Goal: Task Accomplishment & Management: Use online tool/utility

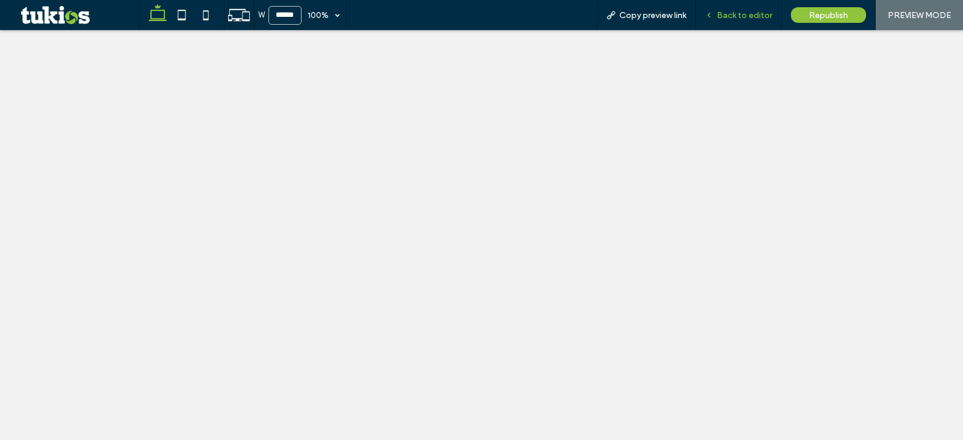
click at [746, 19] on span "Back to editor" at bounding box center [744, 15] width 55 height 10
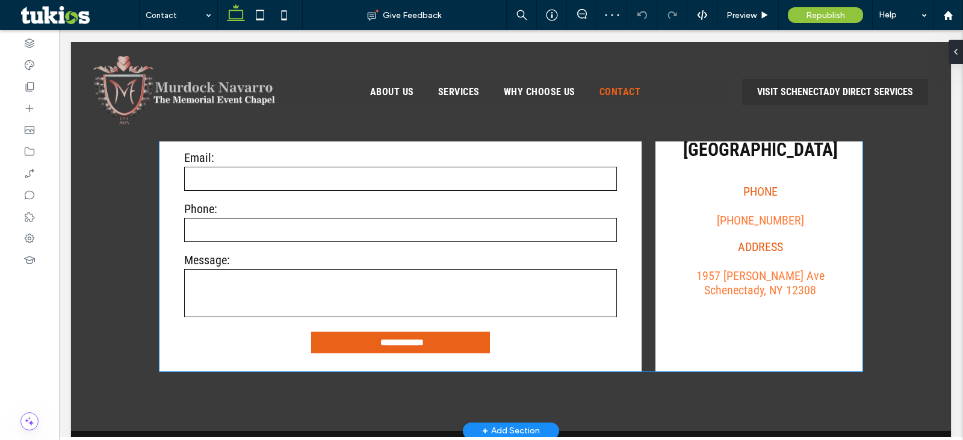
scroll to position [450, 0]
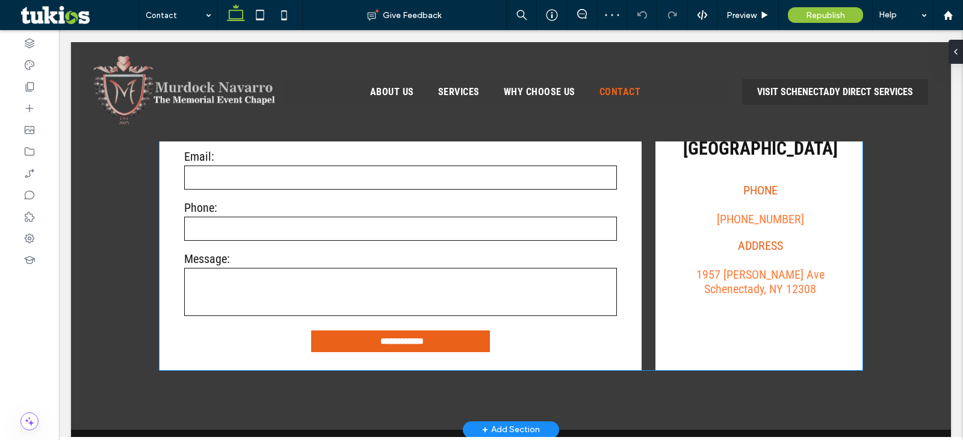
click at [519, 208] on label "Phone:" at bounding box center [400, 207] width 433 height 14
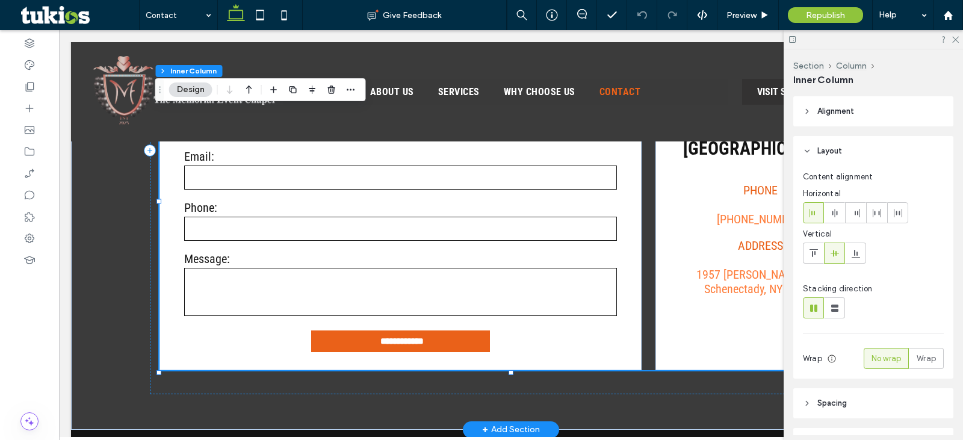
click at [519, 208] on label "Phone:" at bounding box center [400, 207] width 433 height 14
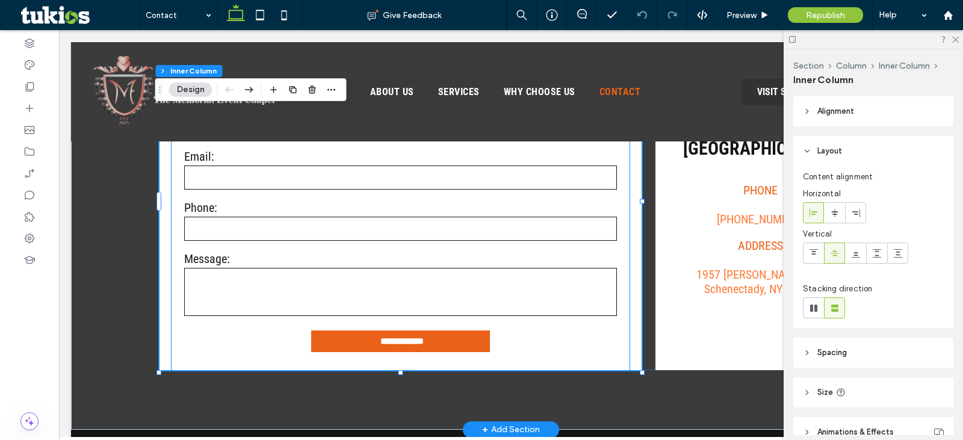
click at [404, 190] on input "email" at bounding box center [400, 178] width 433 height 24
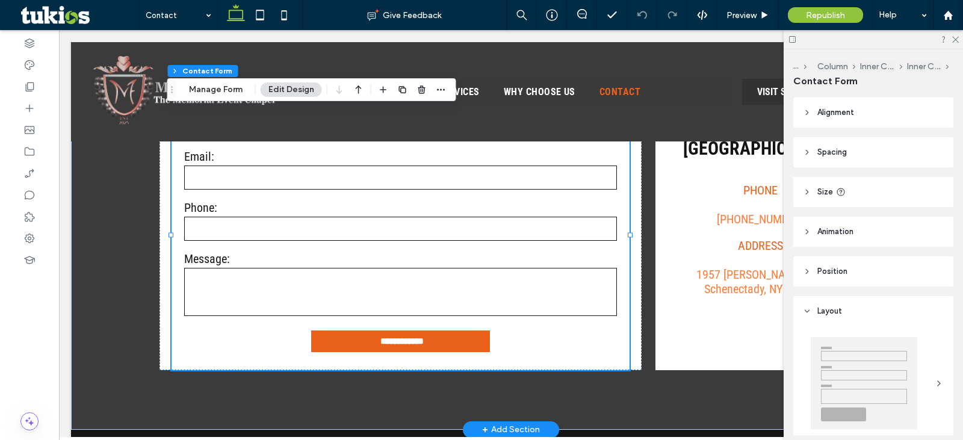
type input "*"
type input "***"
click at [232, 87] on button "Manage Form" at bounding box center [215, 89] width 69 height 14
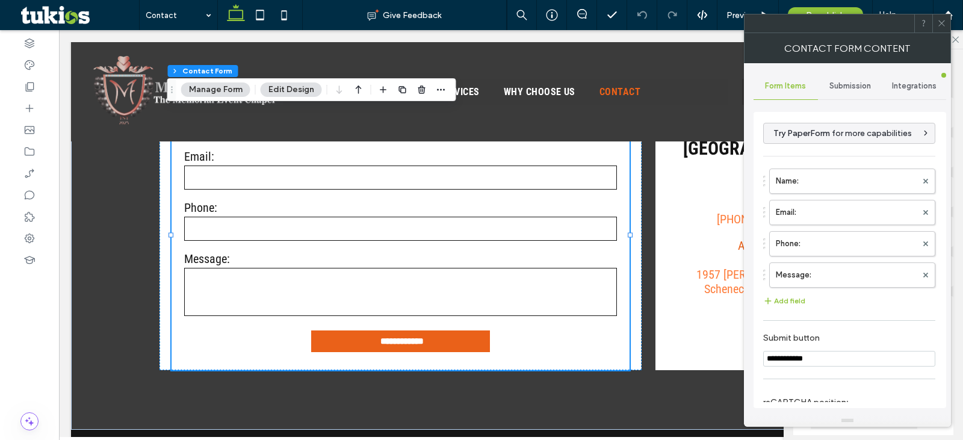
click at [861, 84] on span "Submission" at bounding box center [850, 86] width 42 height 10
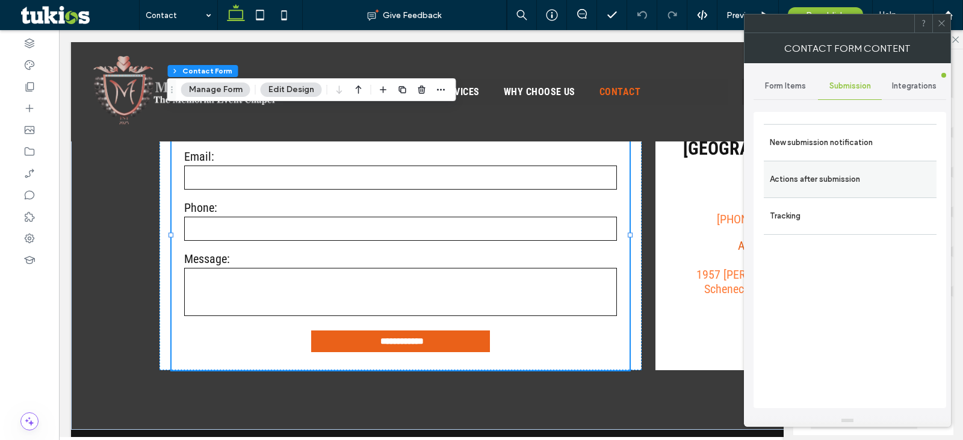
click at [848, 175] on label "Actions after submission" at bounding box center [850, 179] width 161 height 24
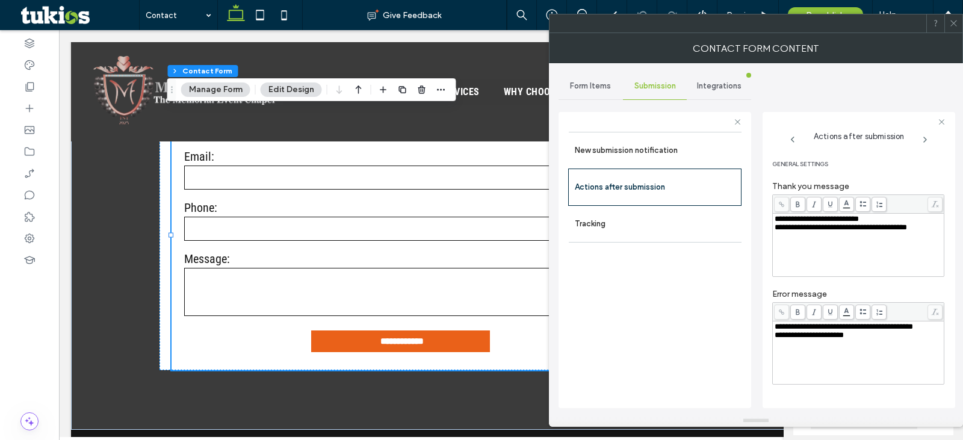
scroll to position [120, 0]
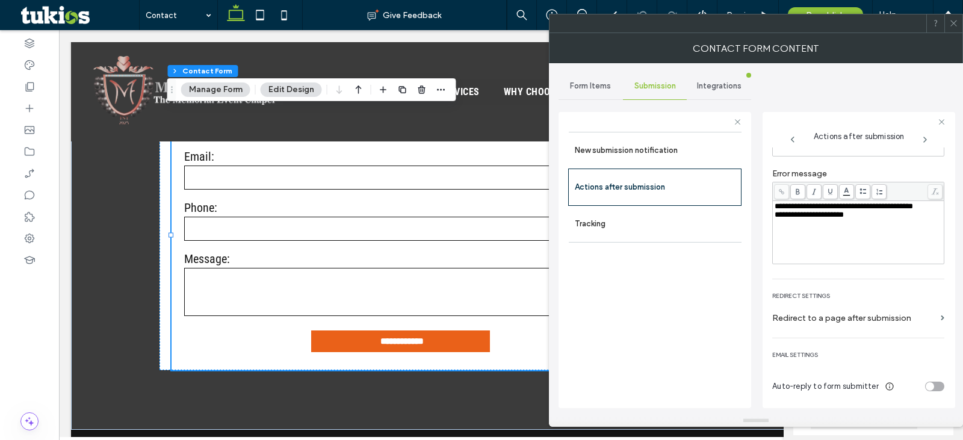
click at [930, 383] on div "toggle" at bounding box center [934, 387] width 19 height 10
click at [299, 91] on button "Edit Design" at bounding box center [291, 89] width 61 height 14
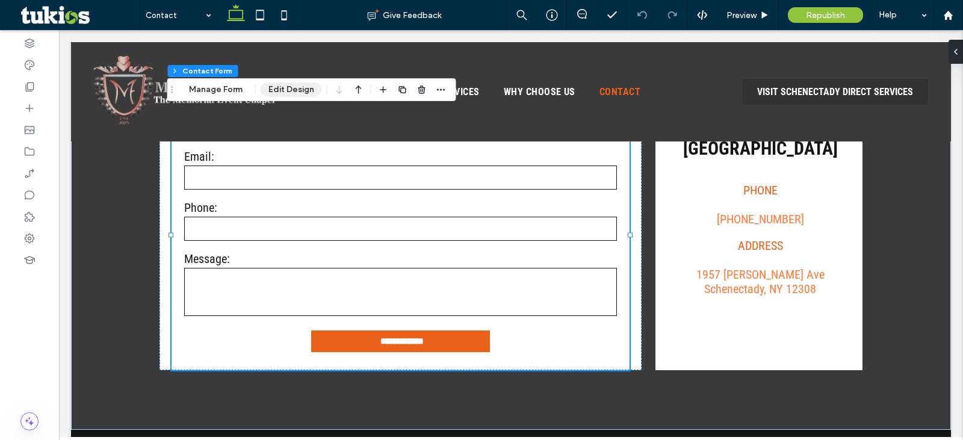
click at [299, 91] on button "Edit Design" at bounding box center [291, 89] width 61 height 14
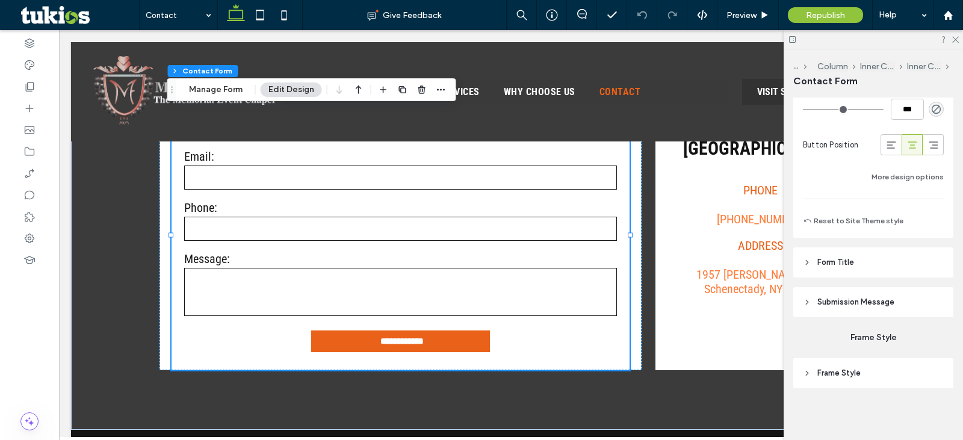
scroll to position [1045, 0]
click at [850, 302] on span "Submission Message" at bounding box center [855, 301] width 77 height 12
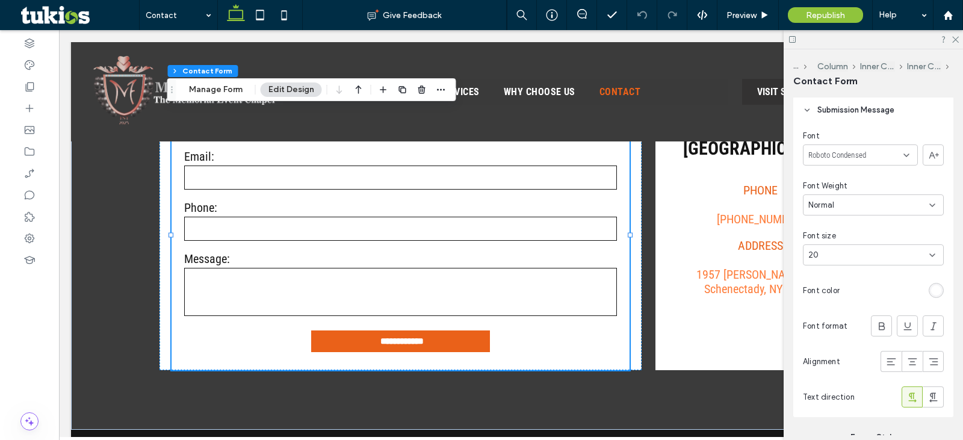
scroll to position [1237, 0]
click at [933, 288] on div "rgb(255, 255, 255)" at bounding box center [936, 290] width 10 height 10
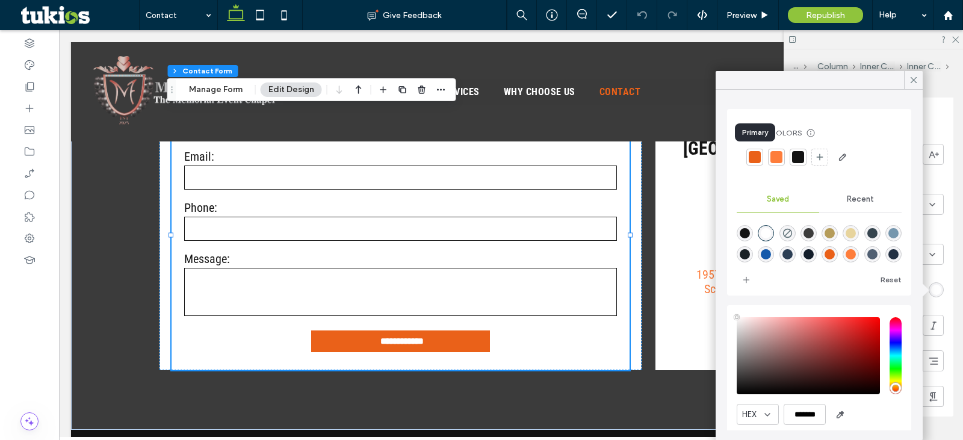
click at [757, 158] on div at bounding box center [755, 157] width 12 height 12
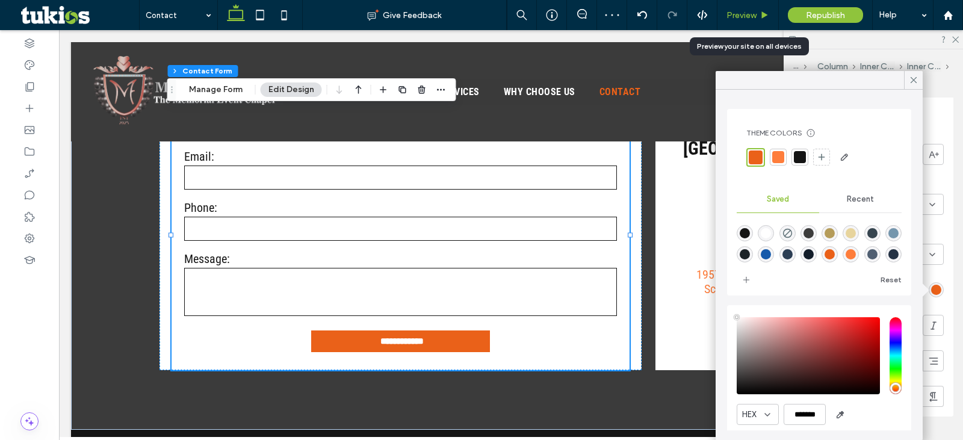
click at [751, 10] on span "Preview" at bounding box center [741, 15] width 30 height 10
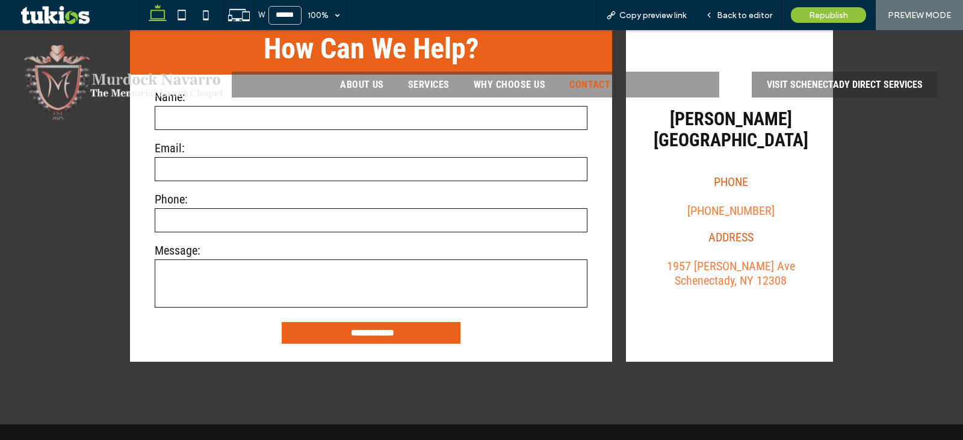
scroll to position [452, 0]
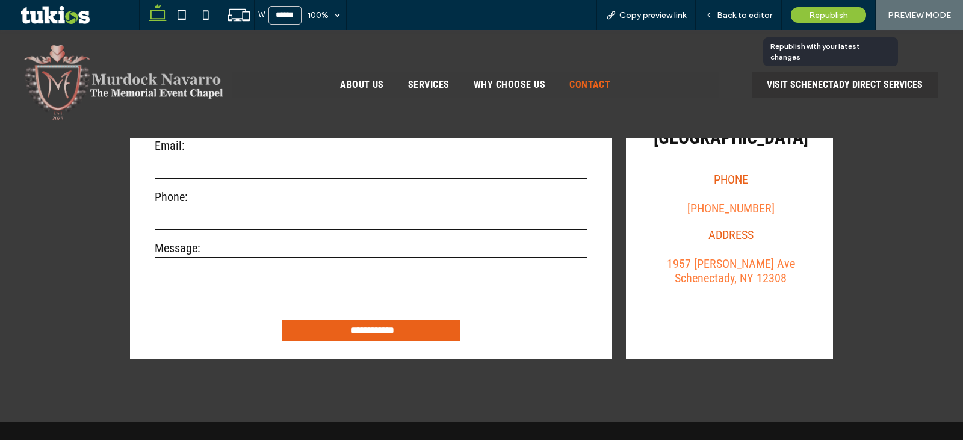
click at [823, 13] on span "Republish" at bounding box center [828, 15] width 39 height 10
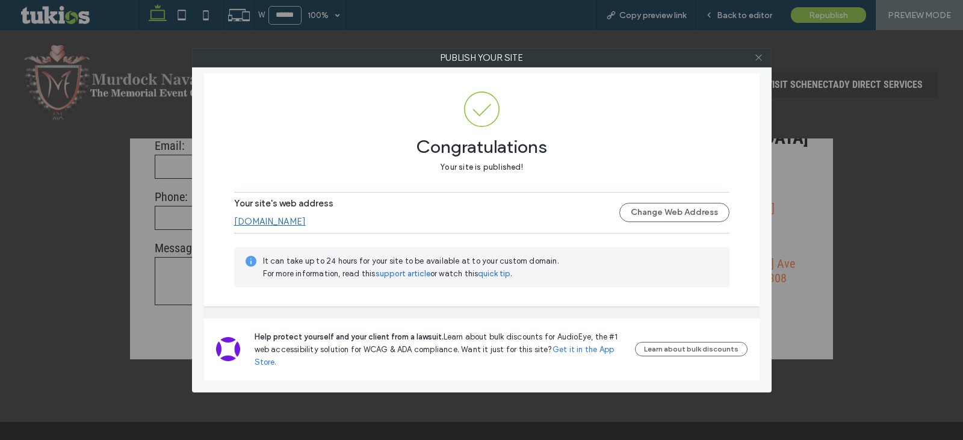
click at [760, 56] on icon at bounding box center [758, 57] width 9 height 9
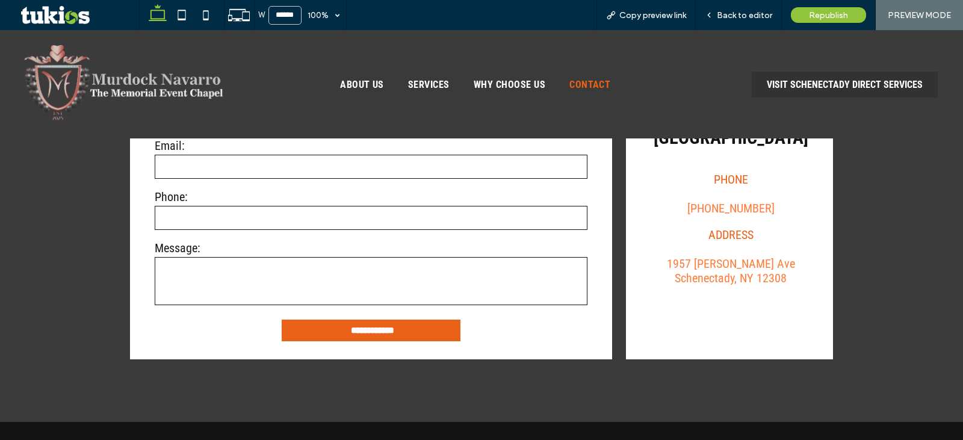
scroll to position [758, 0]
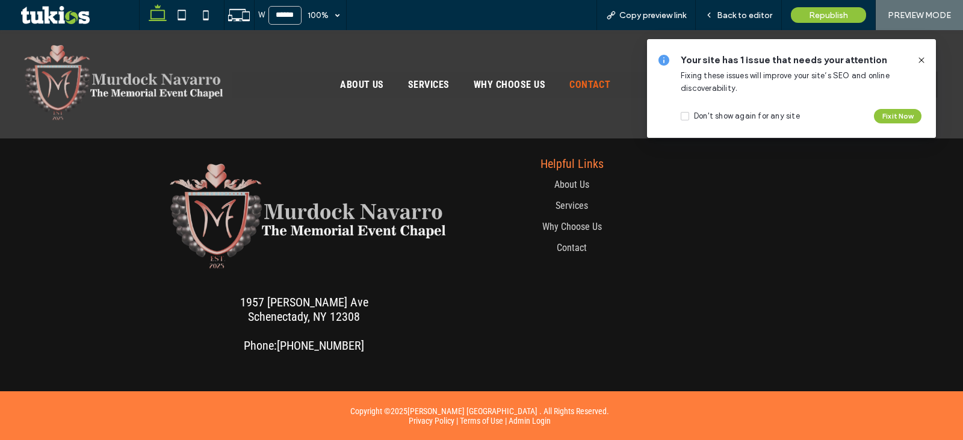
click at [93, 409] on div "Copyright © 2025 Murdock Navarro The Memorial Event Chapel . All Rights Reserve…" at bounding box center [481, 415] width 963 height 49
click at [742, 17] on span "Back to editor" at bounding box center [744, 15] width 55 height 10
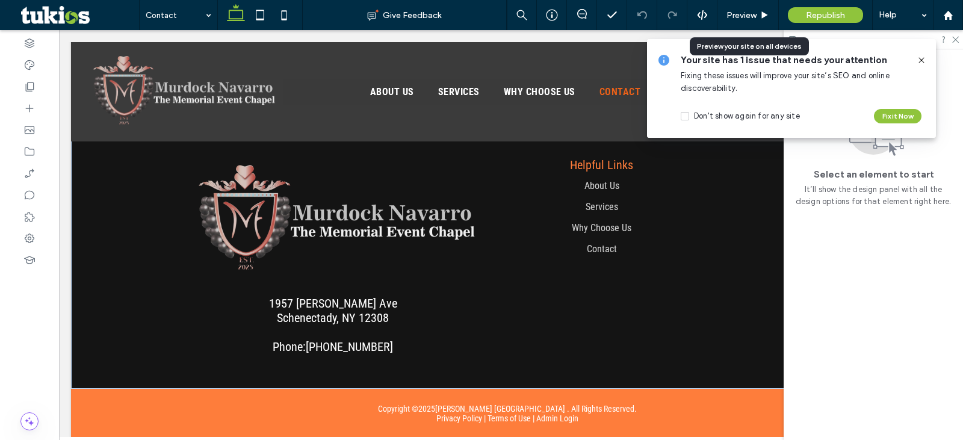
scroll to position [755, 0]
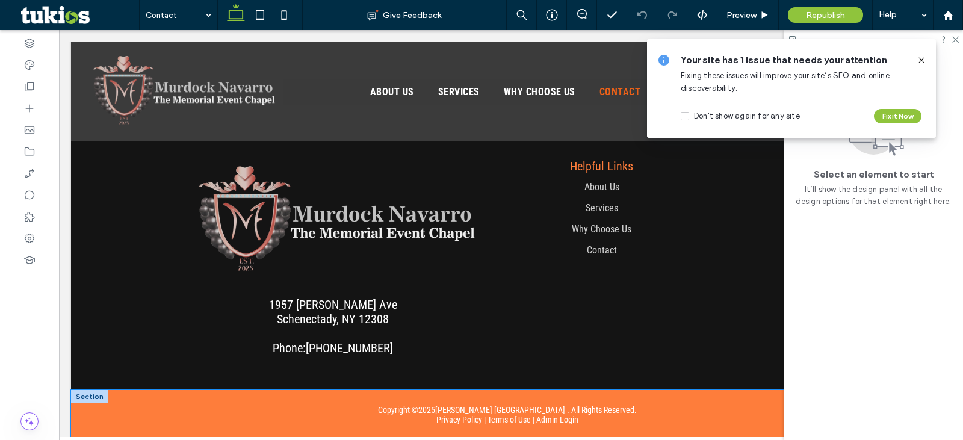
click at [127, 407] on div "Copyright © 2025 Murdock Navarro The Memorial Event Chapel . All Rights Reserve…" at bounding box center [511, 414] width 880 height 49
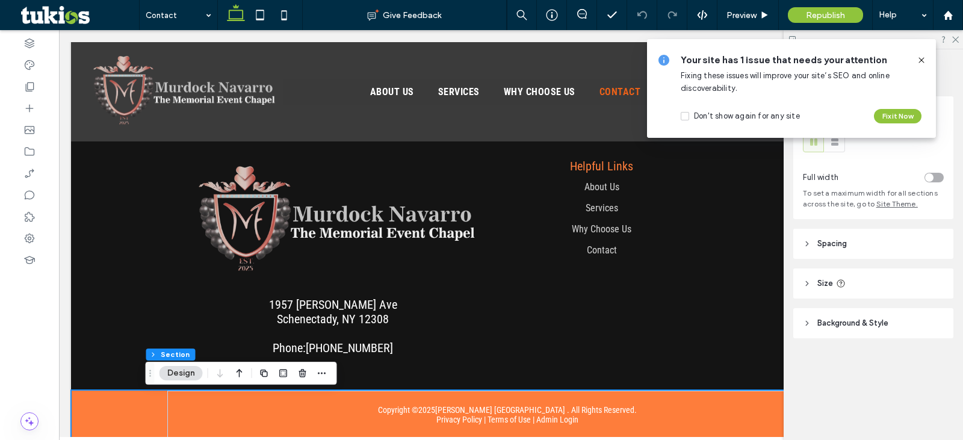
click at [93, 400] on div "Copyright © 2025 Murdock Navarro The Memorial Event Chapel . All Rights Reserve…" at bounding box center [511, 414] width 880 height 49
click at [176, 376] on button "Design" at bounding box center [181, 373] width 43 height 14
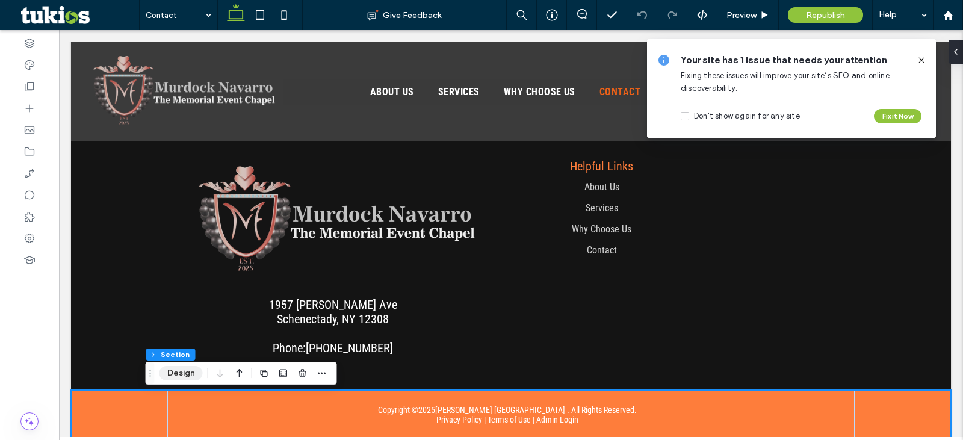
click at [178, 380] on button "Design" at bounding box center [181, 373] width 43 height 14
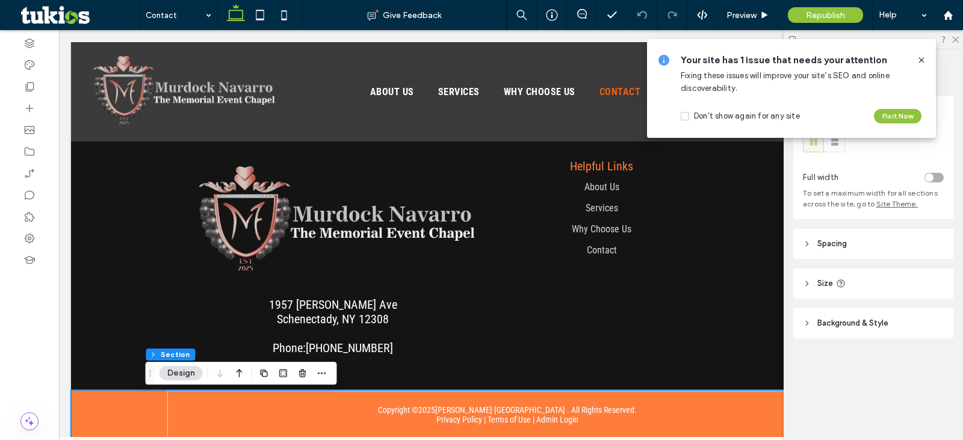
click at [852, 312] on header "Background & Style" at bounding box center [873, 323] width 160 height 30
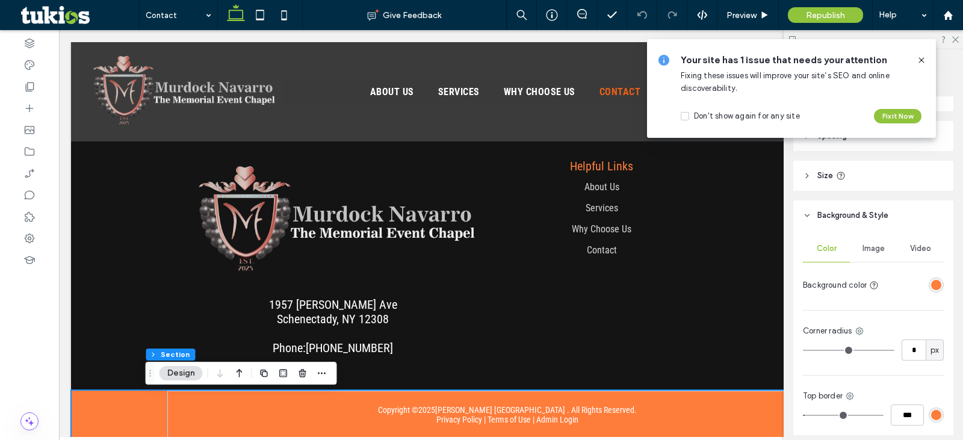
scroll to position [108, 0]
click at [931, 285] on div "rgba(254,125,59,1)" at bounding box center [936, 284] width 10 height 10
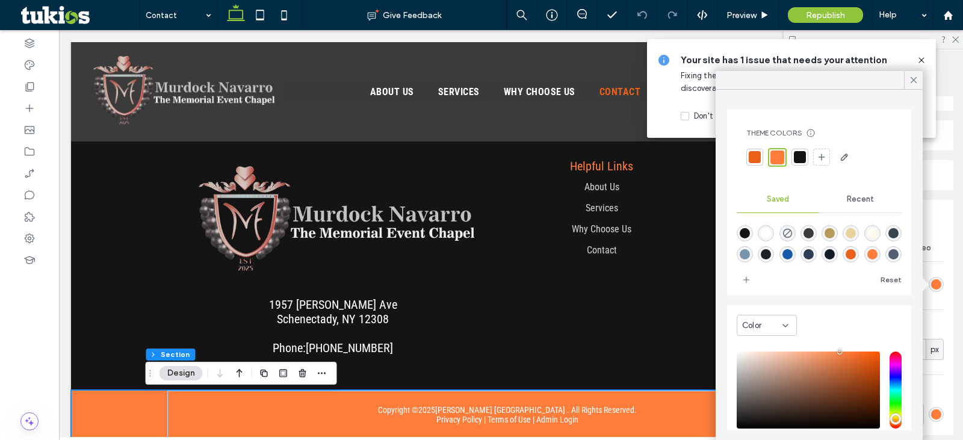
scroll to position [75, 0]
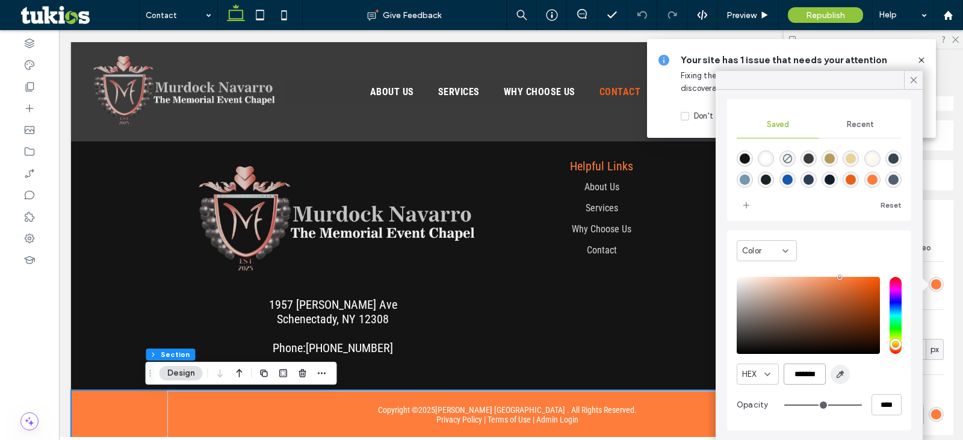
drag, startPoint x: 793, startPoint y: 372, endPoint x: 841, endPoint y: 376, distance: 47.7
click at [841, 376] on div "HEX *******" at bounding box center [819, 374] width 165 height 21
click at [36, 208] on div at bounding box center [29, 217] width 59 height 22
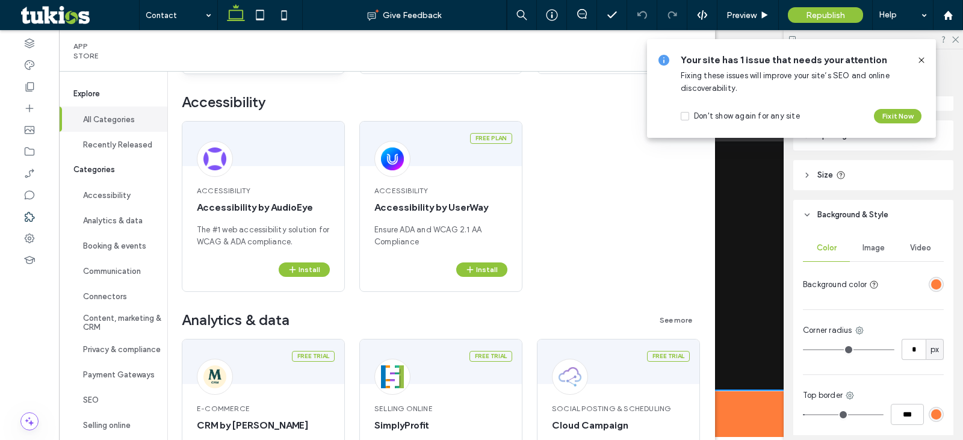
scroll to position [300, 0]
click at [472, 268] on icon "button" at bounding box center [470, 269] width 10 height 10
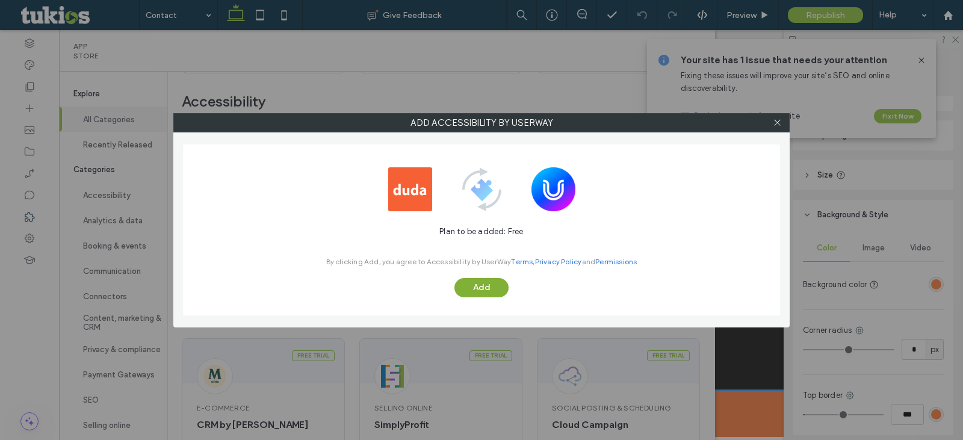
click at [475, 282] on button "Add" at bounding box center [481, 287] width 54 height 19
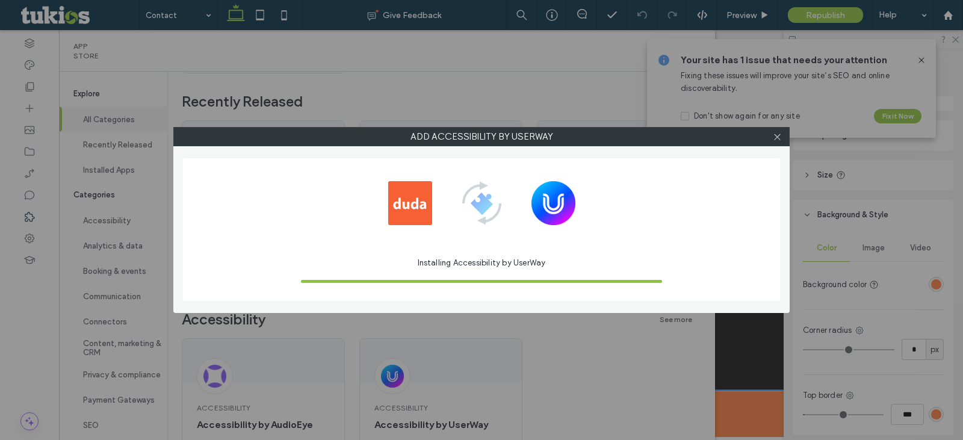
scroll to position [0, 0]
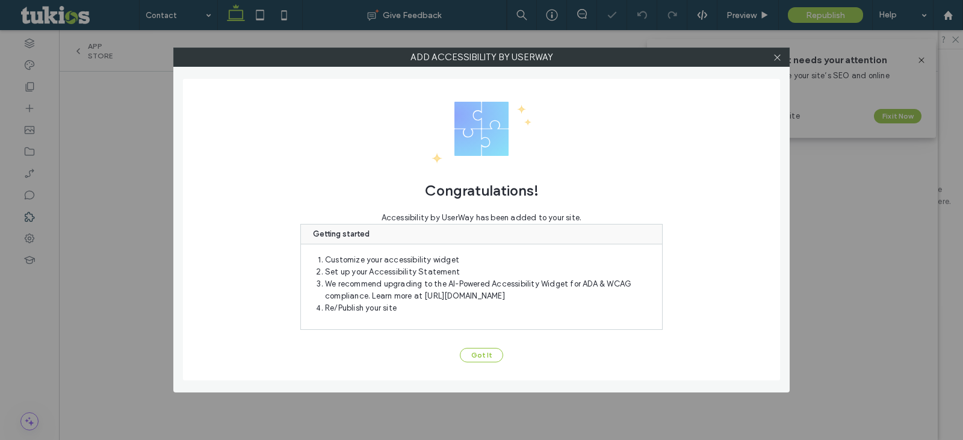
click at [476, 352] on button "Got It" at bounding box center [481, 355] width 43 height 14
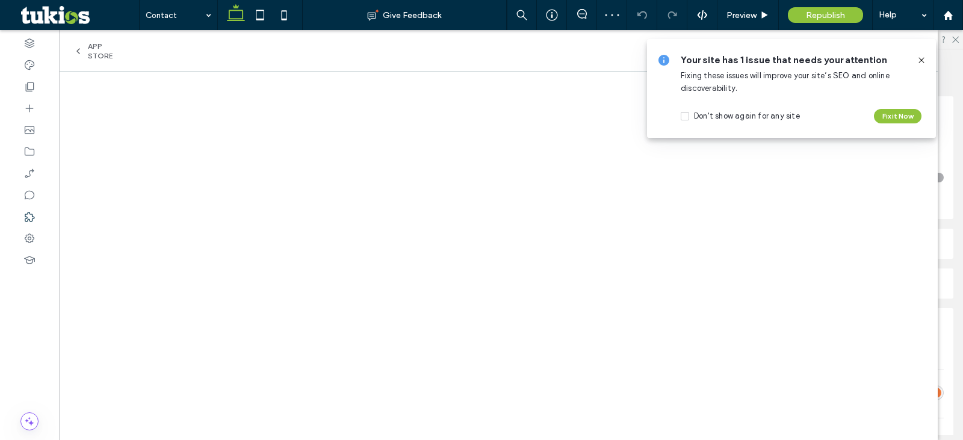
scroll to position [772, 0]
click at [920, 57] on icon at bounding box center [922, 60] width 10 height 10
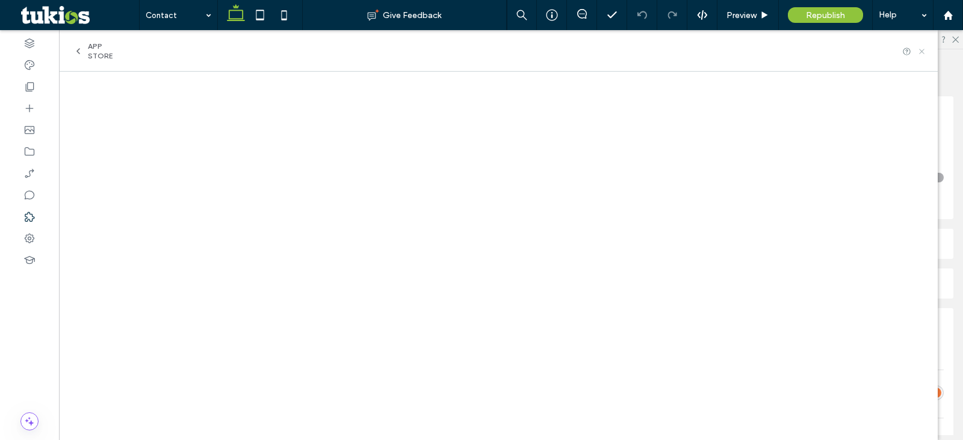
click at [921, 52] on use at bounding box center [921, 51] width 5 height 5
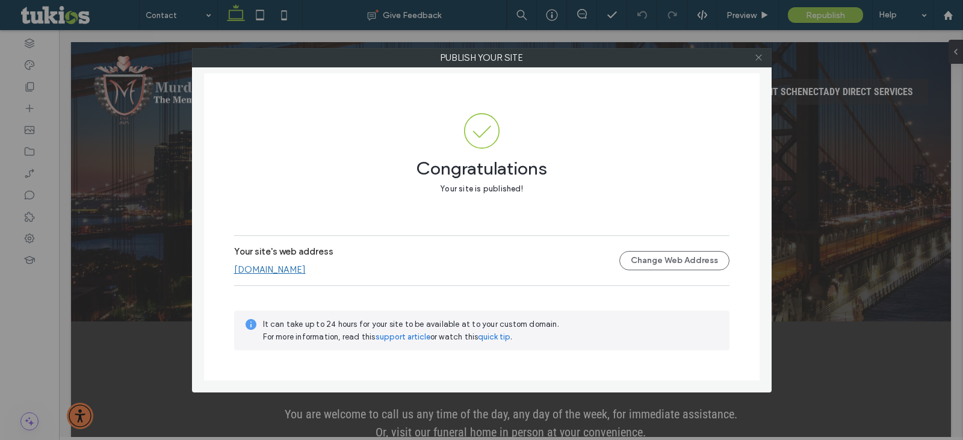
click at [755, 61] on icon at bounding box center [758, 57] width 9 height 9
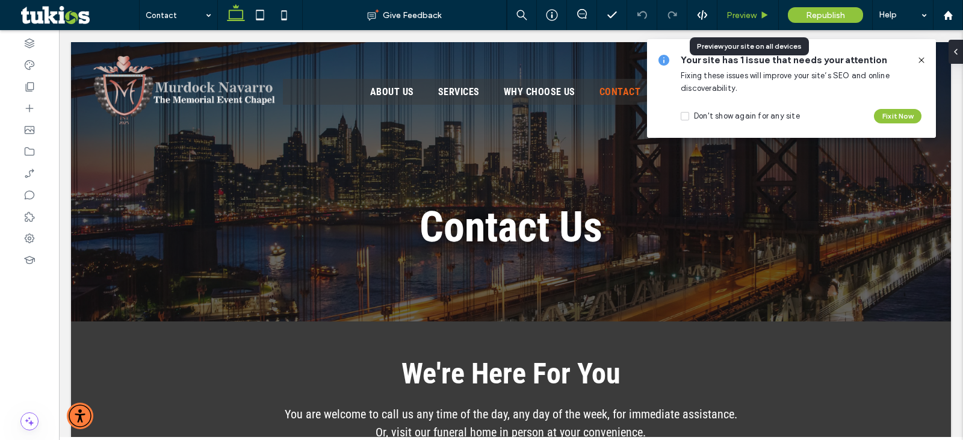
click at [748, 19] on span "Preview" at bounding box center [741, 15] width 30 height 10
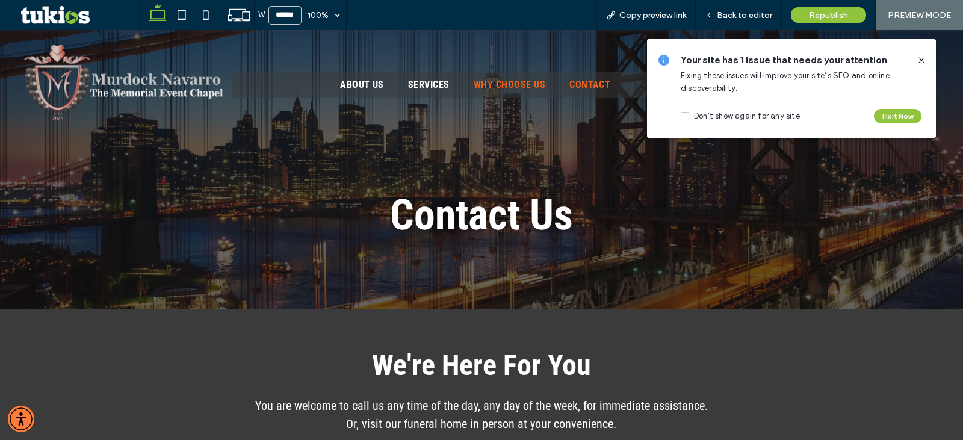
click at [535, 79] on span "Why Choose Us" at bounding box center [510, 84] width 72 height 11
click at [433, 82] on div at bounding box center [481, 220] width 963 height 440
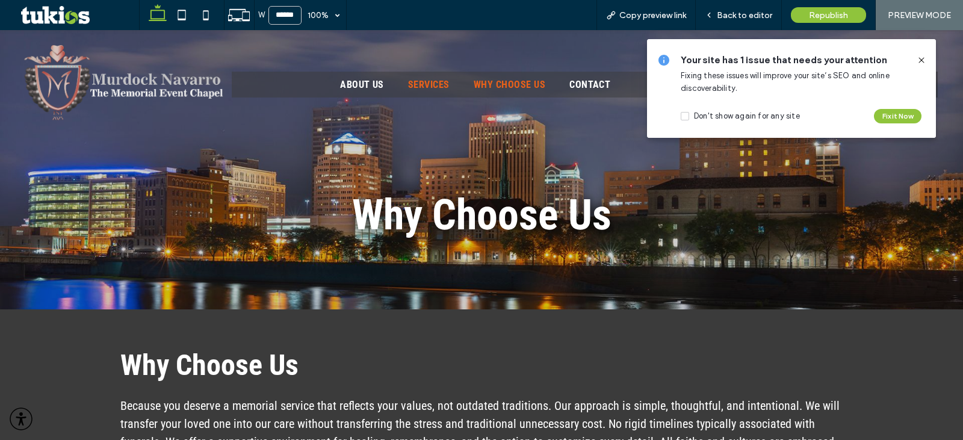
click at [429, 86] on span "Services" at bounding box center [429, 84] width 42 height 11
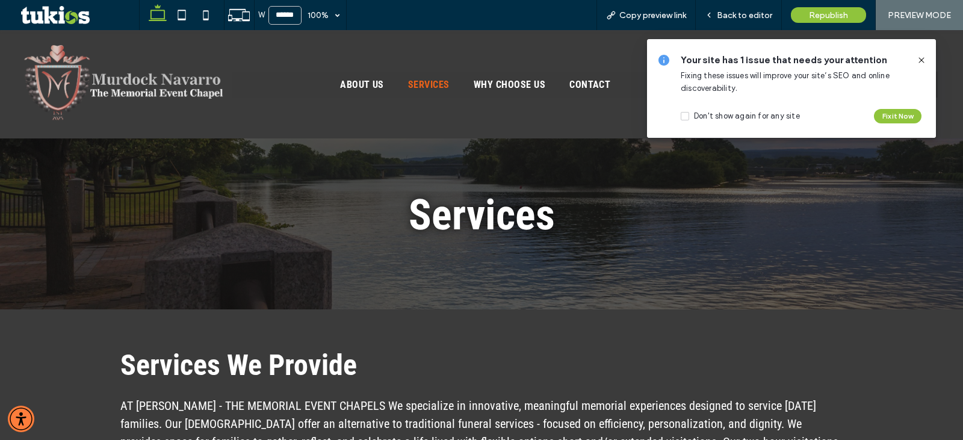
scroll to position [658, 0]
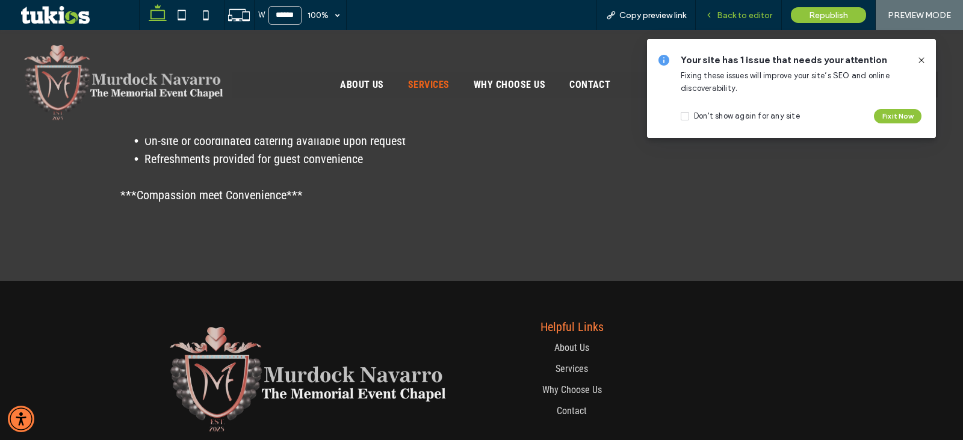
click at [729, 10] on span "Back to editor" at bounding box center [744, 15] width 55 height 10
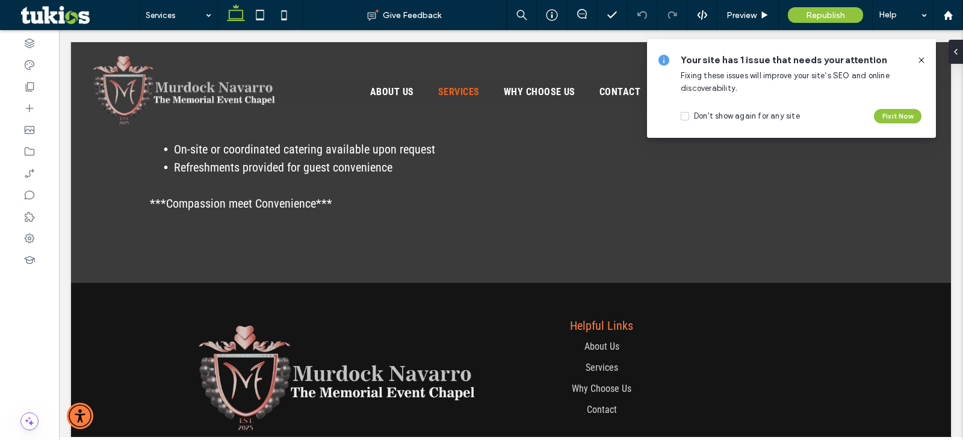
scroll to position [656, 0]
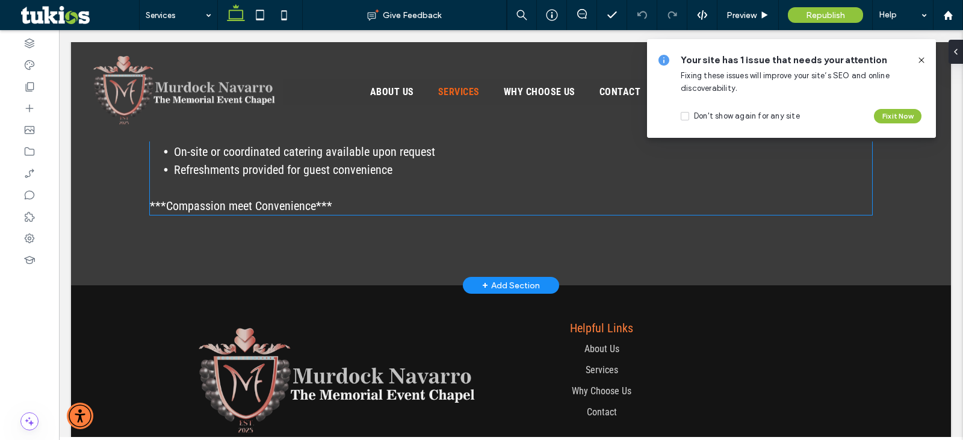
click at [248, 209] on span "***Compassion meet Convenience***" at bounding box center [241, 206] width 182 height 14
click at [248, 209] on div "We are proud to offer a fresh approach to memorial care through the following: …" at bounding box center [511, 34] width 722 height 361
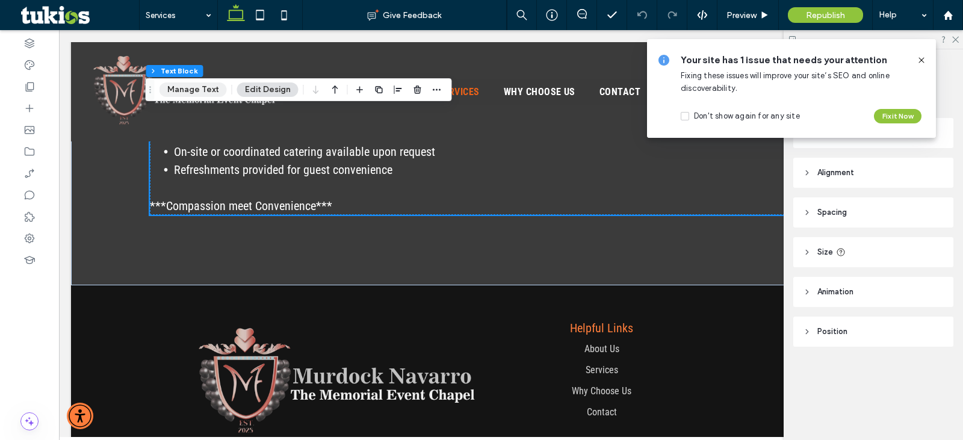
click at [203, 88] on button "Manage Text" at bounding box center [193, 89] width 67 height 14
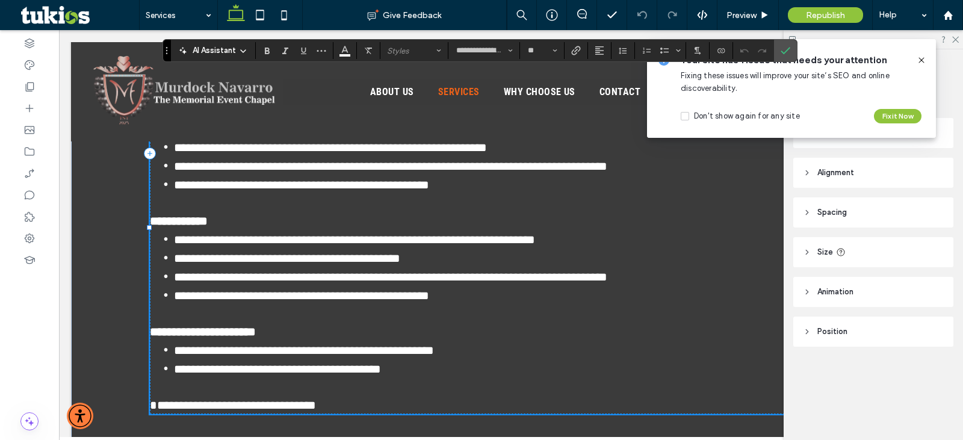
type input "**********"
type input "**"
click at [251, 399] on span "**********" at bounding box center [233, 405] width 166 height 12
click at [785, 55] on span "Confirm" at bounding box center [783, 51] width 5 height 22
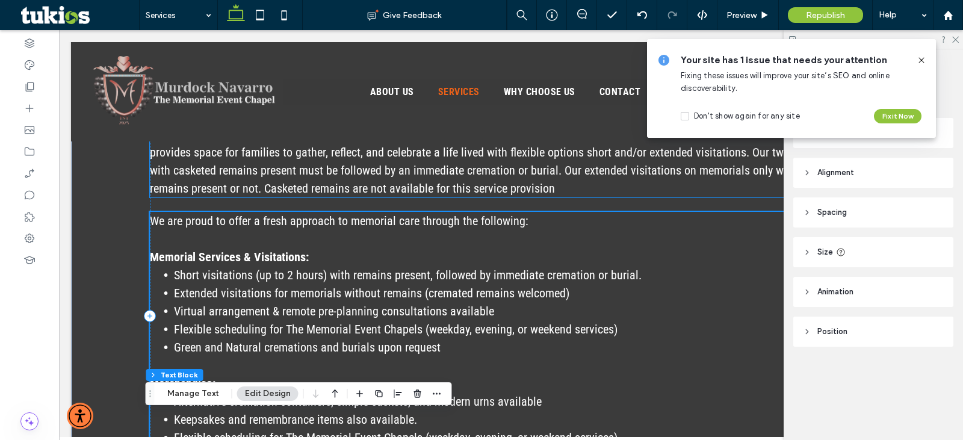
scroll to position [83, 0]
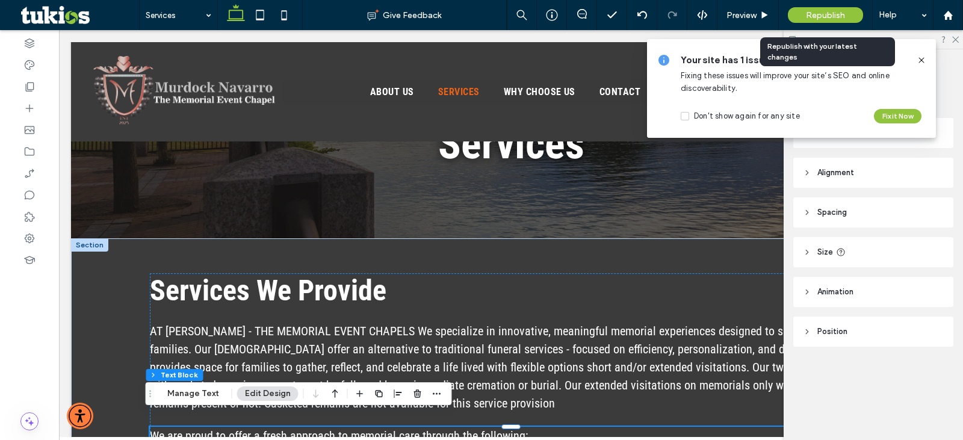
click at [799, 16] on div "Republish" at bounding box center [825, 15] width 75 height 16
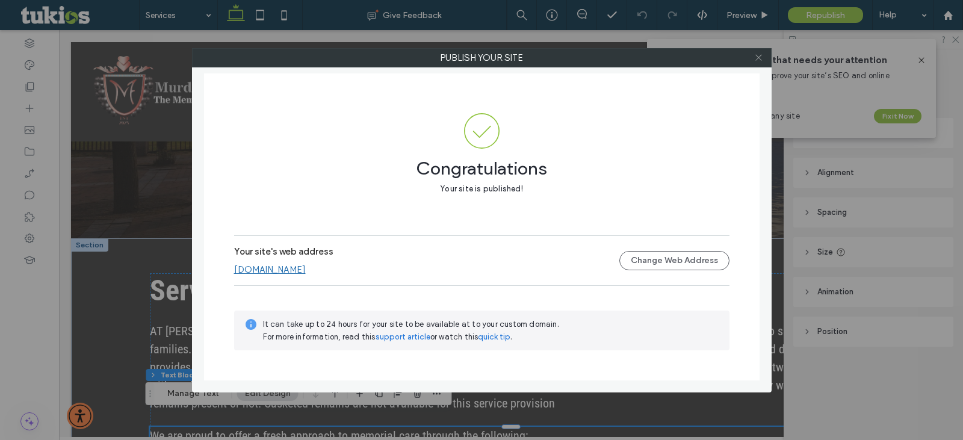
click at [763, 63] on span at bounding box center [758, 58] width 9 height 18
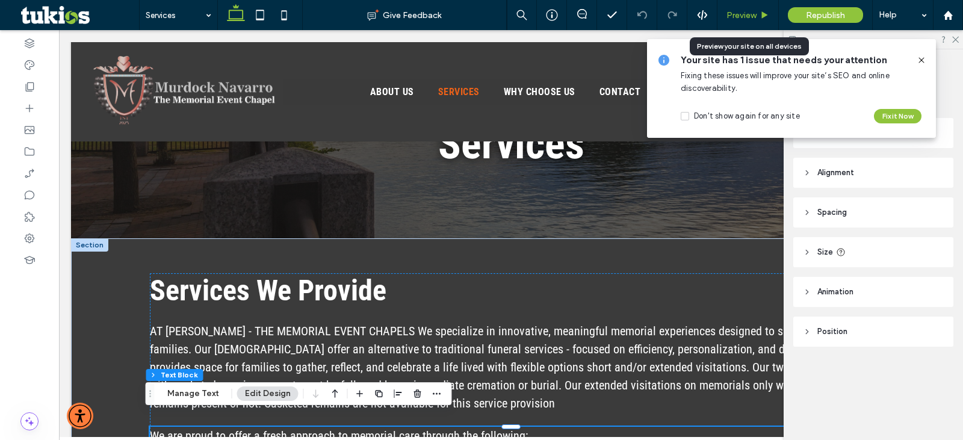
click at [730, 19] on span "Preview" at bounding box center [741, 15] width 30 height 10
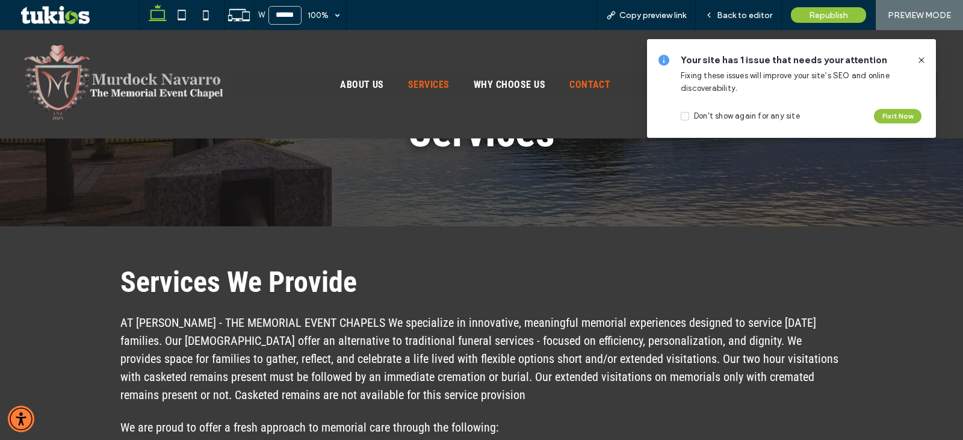
click at [585, 89] on span "Contact" at bounding box center [589, 84] width 41 height 11
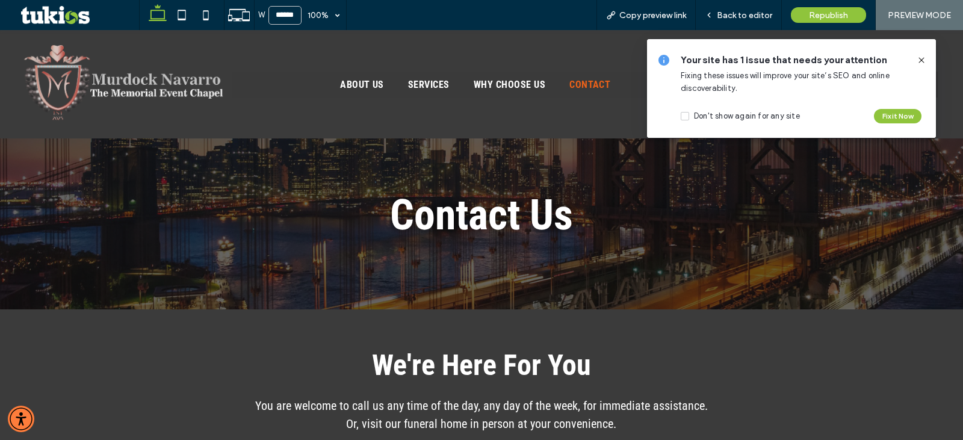
scroll to position [279, 0]
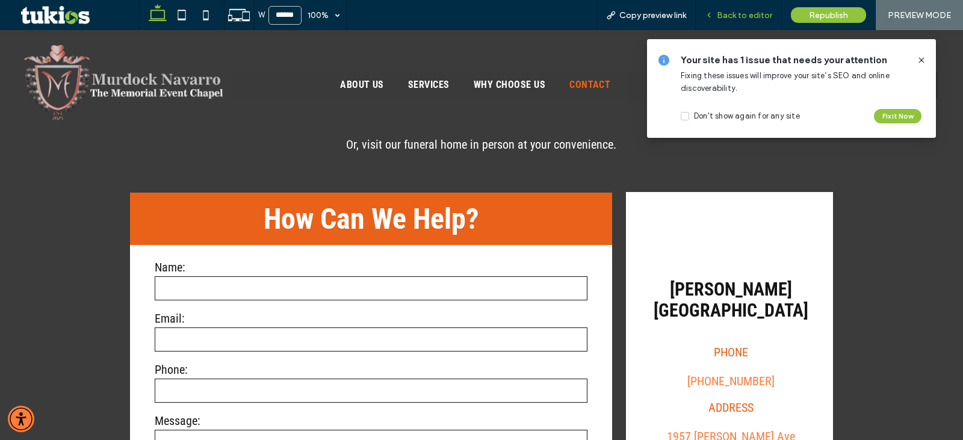
click at [736, 17] on span "Back to editor" at bounding box center [744, 15] width 55 height 10
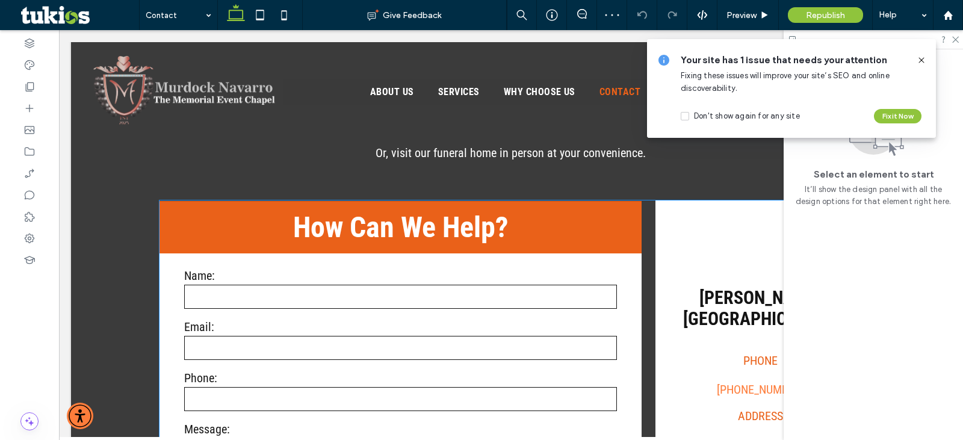
click at [453, 330] on label "Email:" at bounding box center [400, 327] width 433 height 14
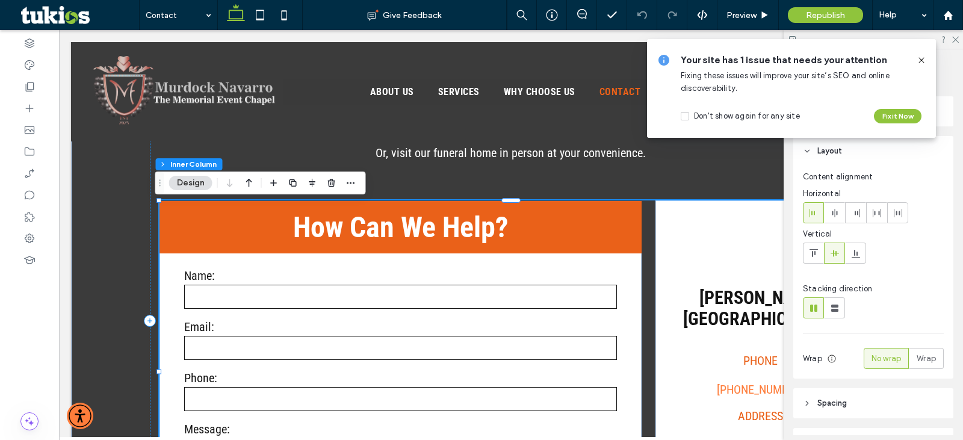
click at [453, 330] on label "Email:" at bounding box center [400, 327] width 433 height 14
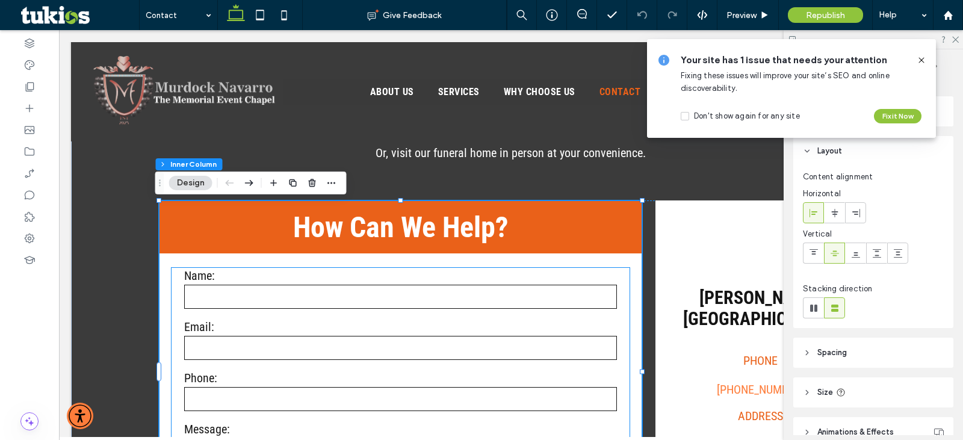
click at [252, 303] on input "text" at bounding box center [400, 297] width 433 height 24
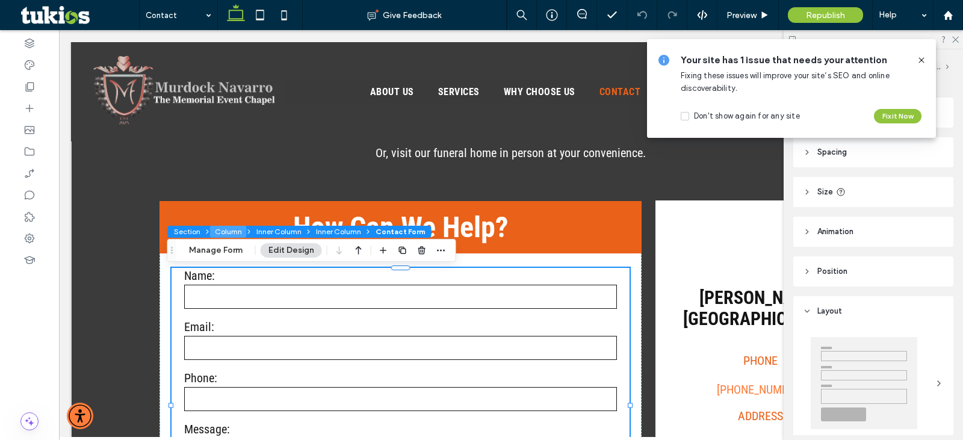
type input "*"
type input "***"
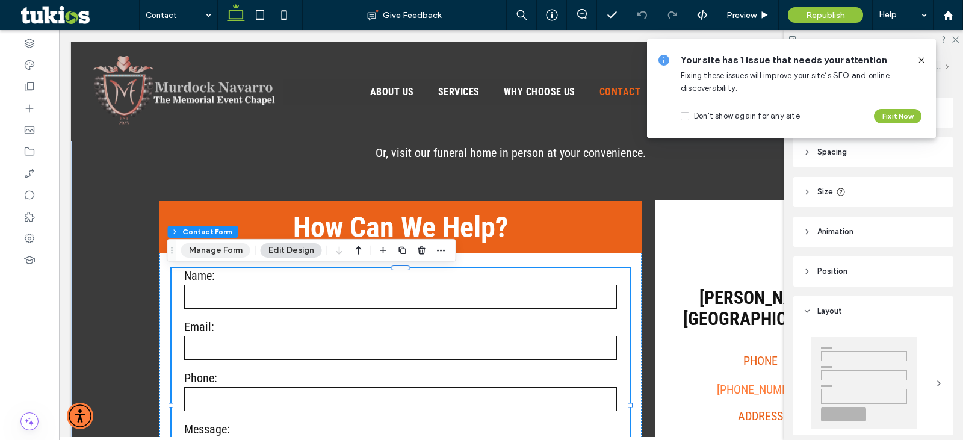
click at [202, 252] on button "Manage Form" at bounding box center [215, 250] width 69 height 14
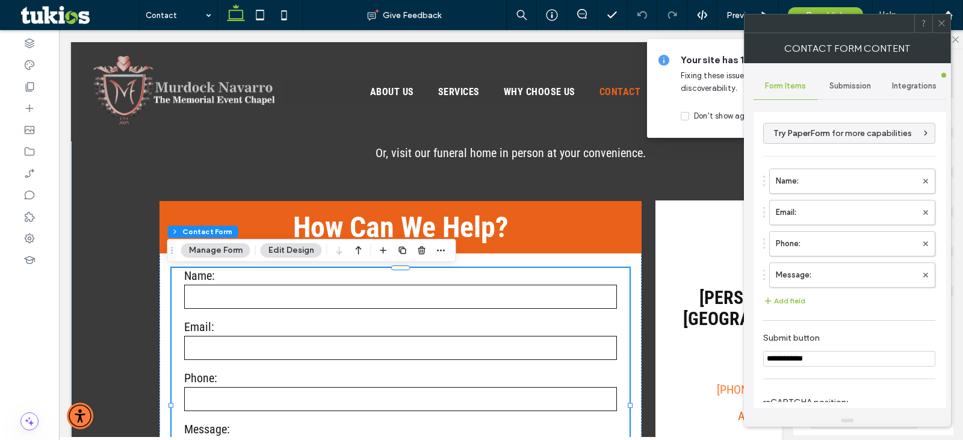
click at [860, 81] on span "Submission" at bounding box center [850, 86] width 42 height 10
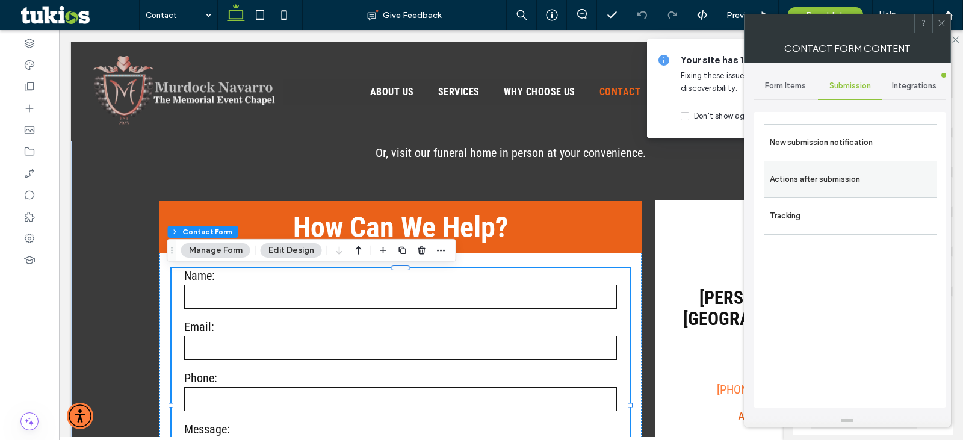
click at [820, 185] on label "Actions after submission" at bounding box center [850, 179] width 161 height 24
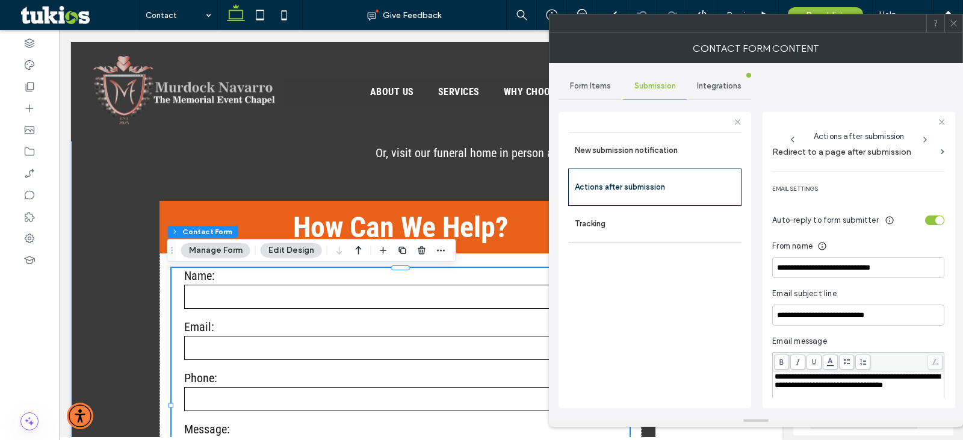
scroll to position [287, 0]
click at [935, 221] on div "toggle" at bounding box center [939, 219] width 8 height 8
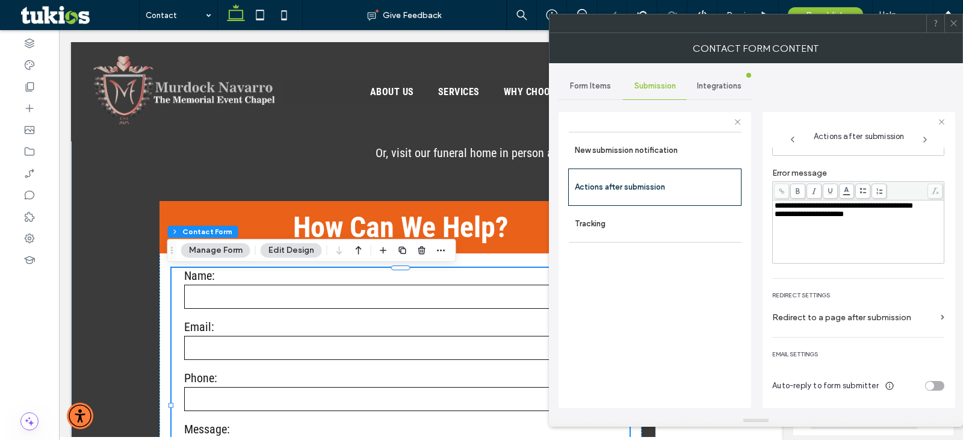
scroll to position [120, 0]
click at [687, 225] on label "Tracking" at bounding box center [655, 224] width 161 height 24
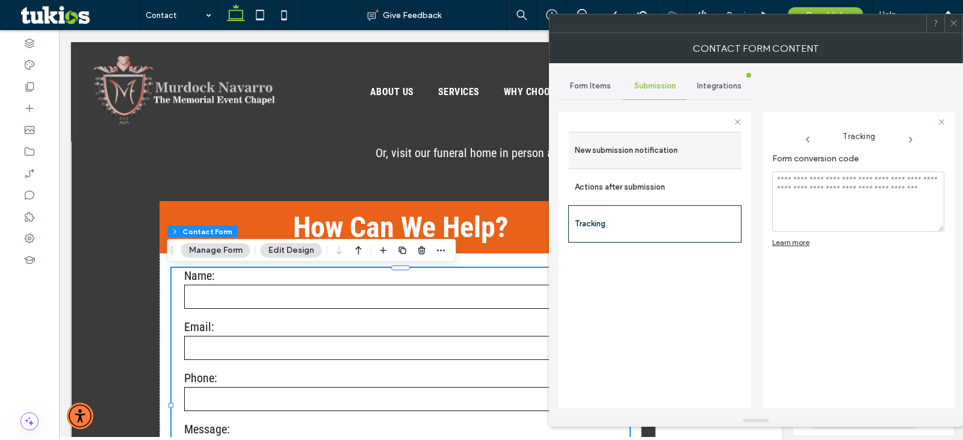
click at [686, 158] on label "New submission notification" at bounding box center [655, 150] width 161 height 24
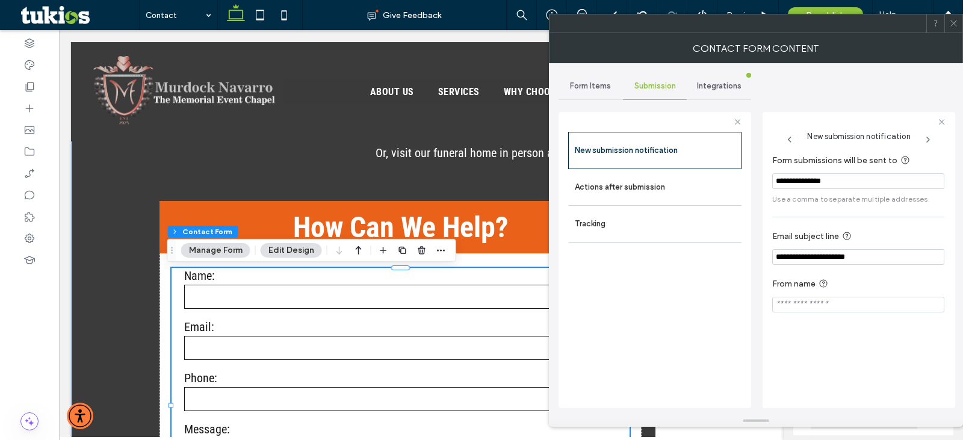
click at [699, 85] on span "Integrations" at bounding box center [719, 86] width 45 height 10
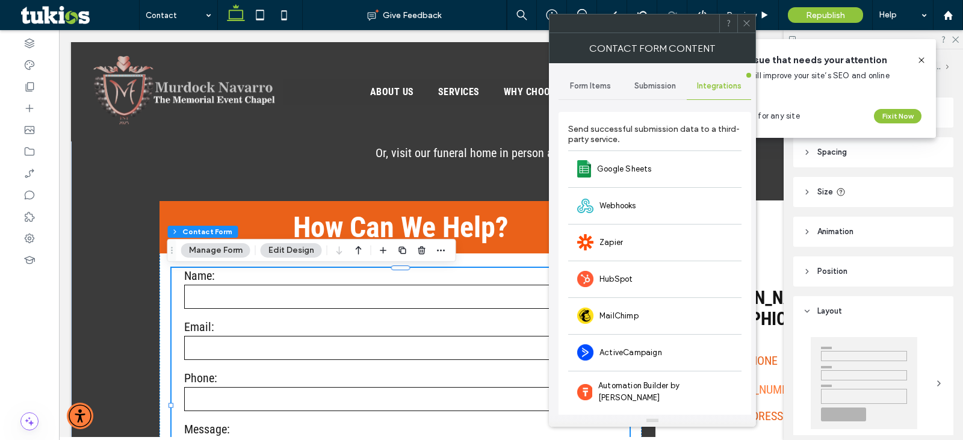
click at [655, 94] on div "Submission" at bounding box center [655, 86] width 64 height 26
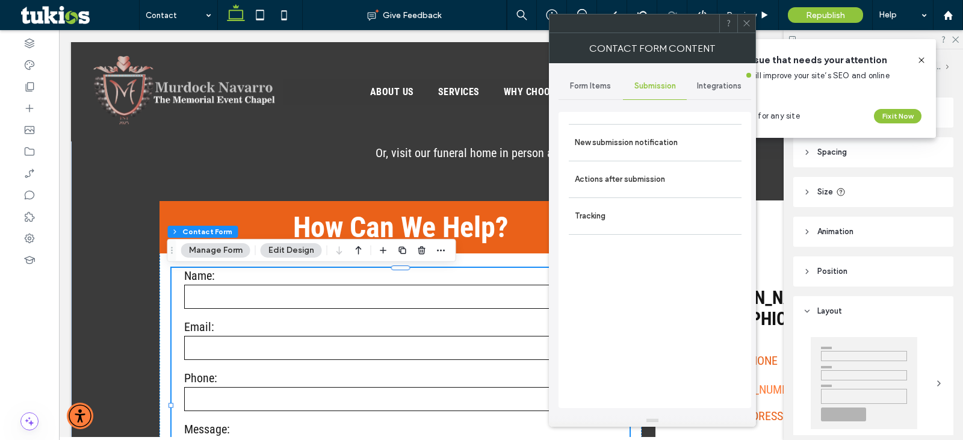
click at [716, 87] on span "Integrations" at bounding box center [719, 86] width 45 height 10
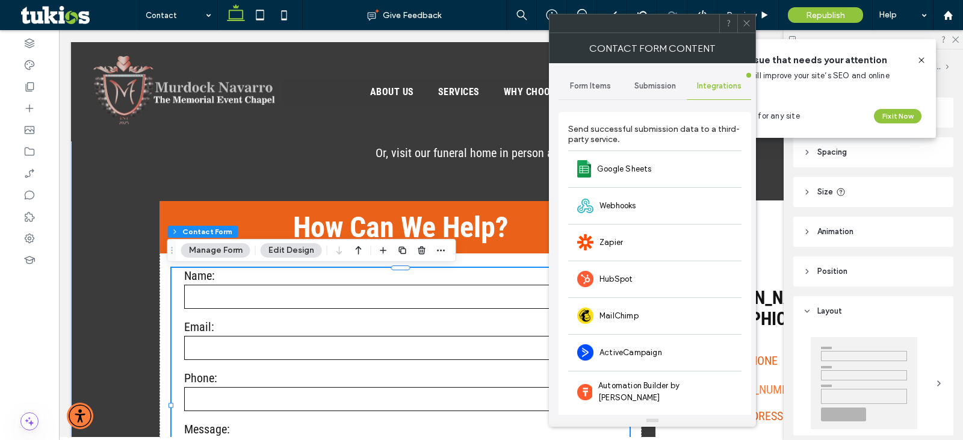
click at [590, 85] on span "Form Items" at bounding box center [590, 86] width 41 height 10
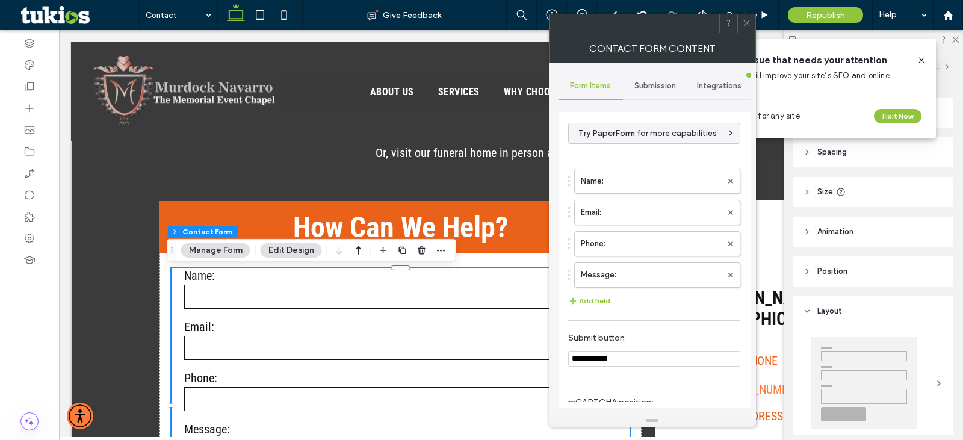
click at [663, 83] on span "Submission" at bounding box center [655, 86] width 42 height 10
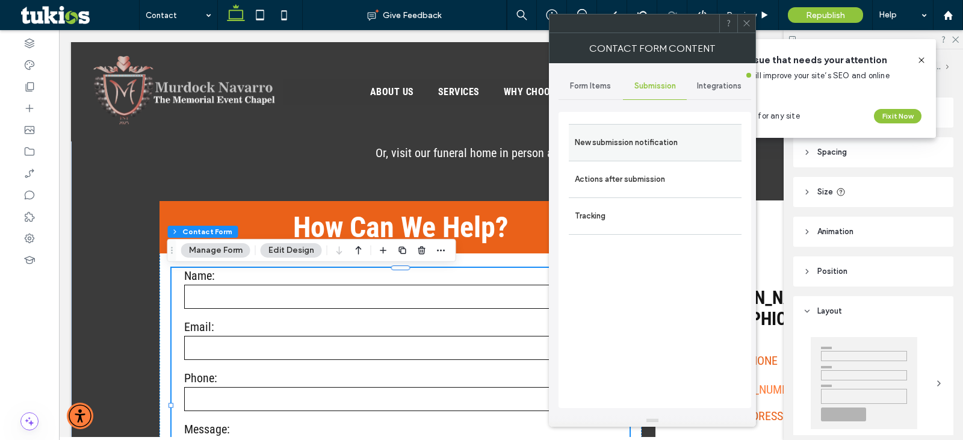
click at [640, 135] on label "New submission notification" at bounding box center [655, 143] width 161 height 24
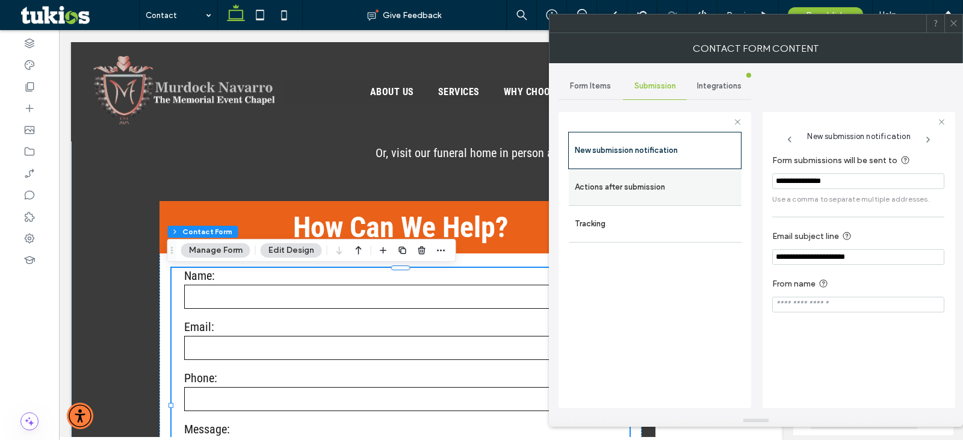
click at [632, 174] on div "Actions after submission" at bounding box center [655, 187] width 173 height 36
click at [632, 184] on label "Actions after submission" at bounding box center [655, 187] width 161 height 24
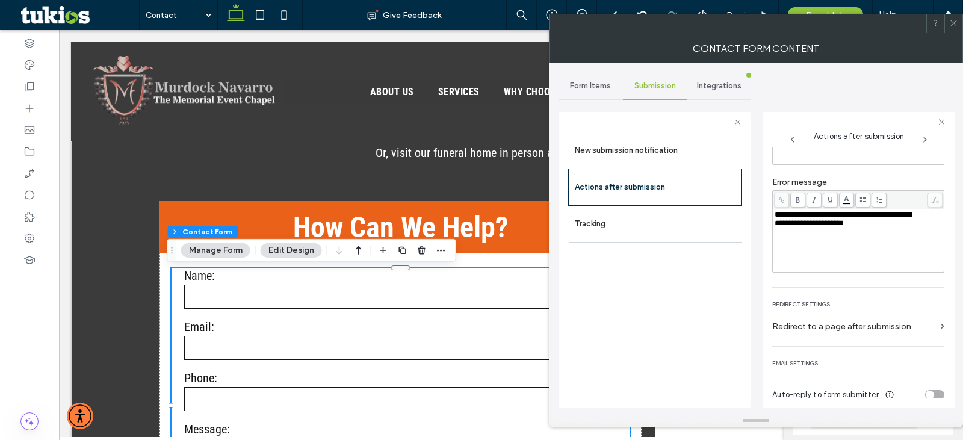
scroll to position [120, 0]
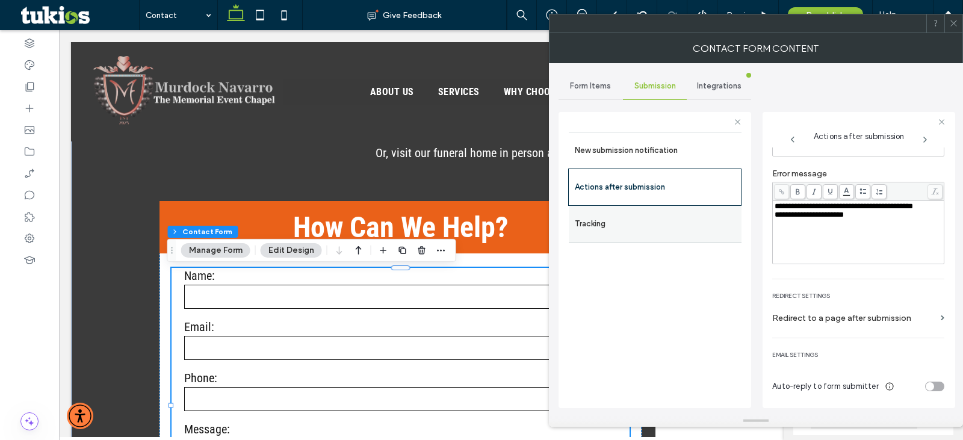
click at [704, 218] on label "Tracking" at bounding box center [655, 224] width 161 height 24
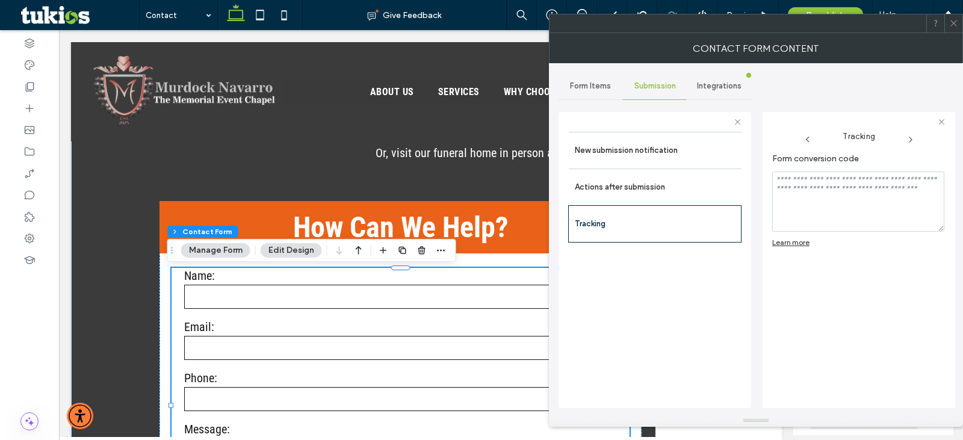
click at [715, 80] on div "Integrations" at bounding box center [719, 86] width 64 height 26
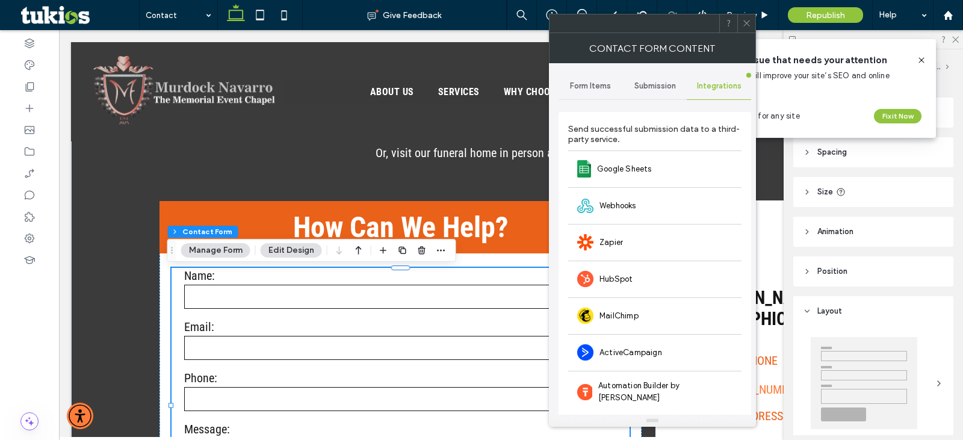
scroll to position [5, 0]
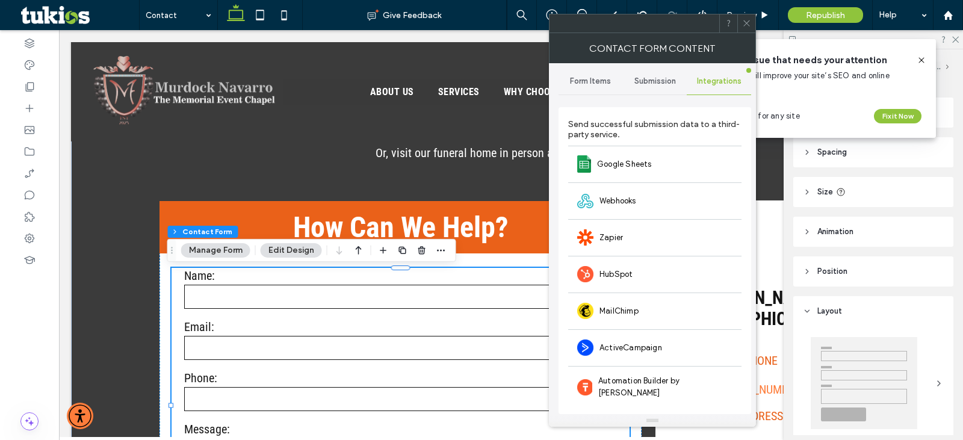
click at [742, 15] on span at bounding box center [746, 23] width 9 height 18
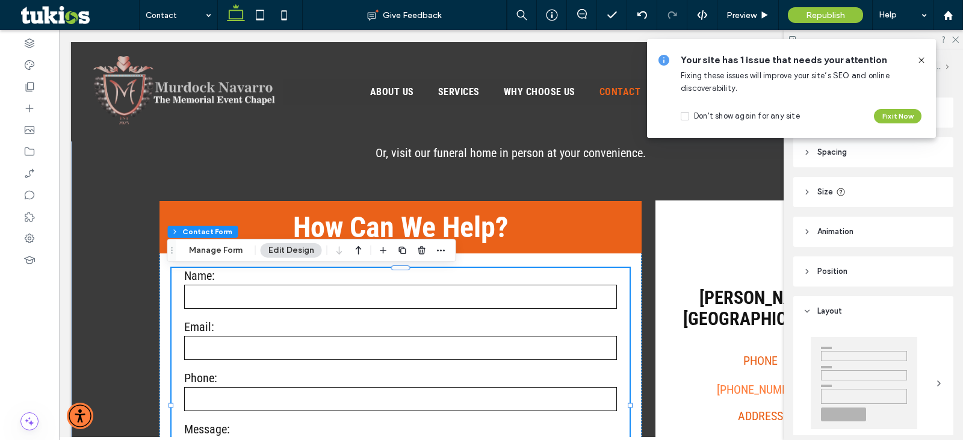
click at [920, 57] on icon at bounding box center [922, 60] width 10 height 10
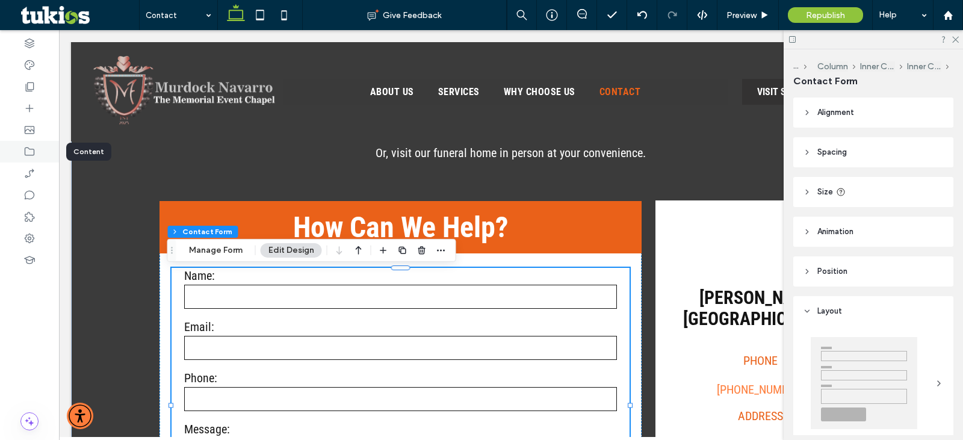
click at [31, 147] on icon at bounding box center [29, 152] width 12 height 12
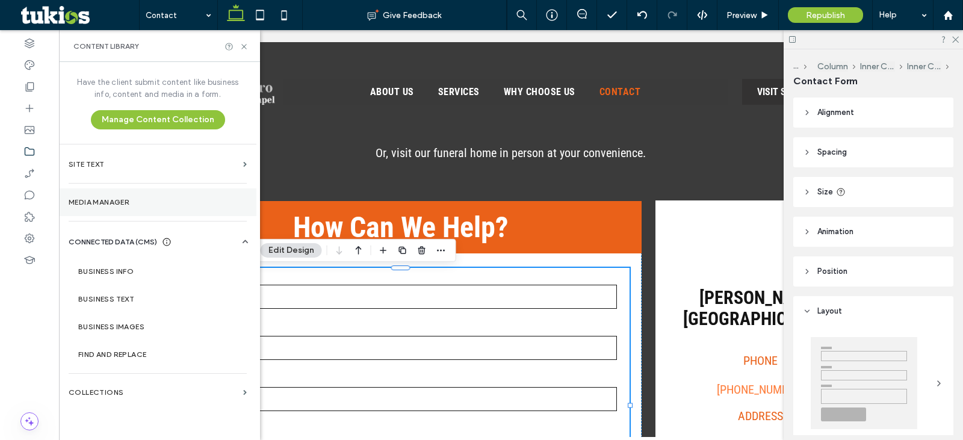
click at [119, 203] on label "Media Manager" at bounding box center [158, 202] width 178 height 8
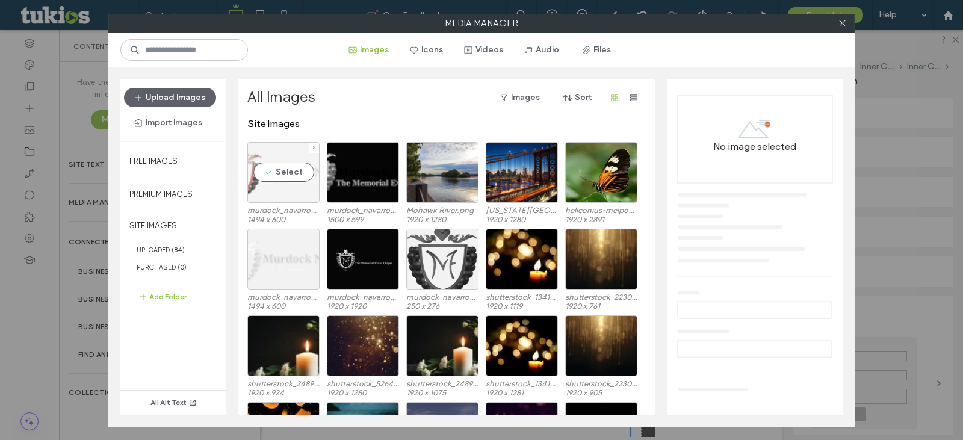
click at [302, 194] on div "Select" at bounding box center [283, 172] width 72 height 61
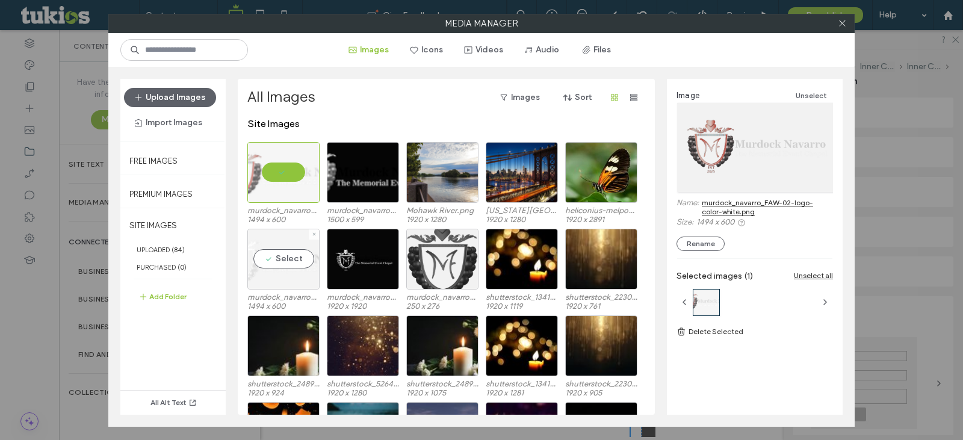
click at [284, 276] on div "Select" at bounding box center [283, 259] width 72 height 61
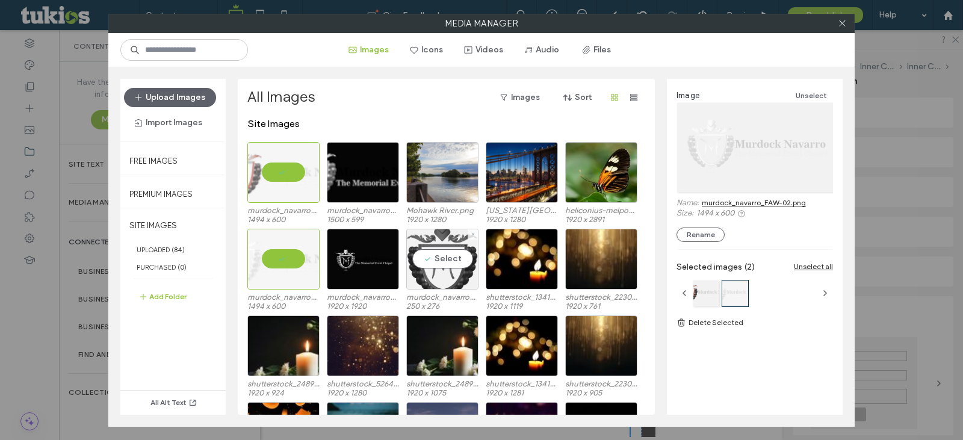
click at [435, 296] on label "murdock_navarro_FAW-02.-faviconpng.png" at bounding box center [442, 297] width 72 height 9
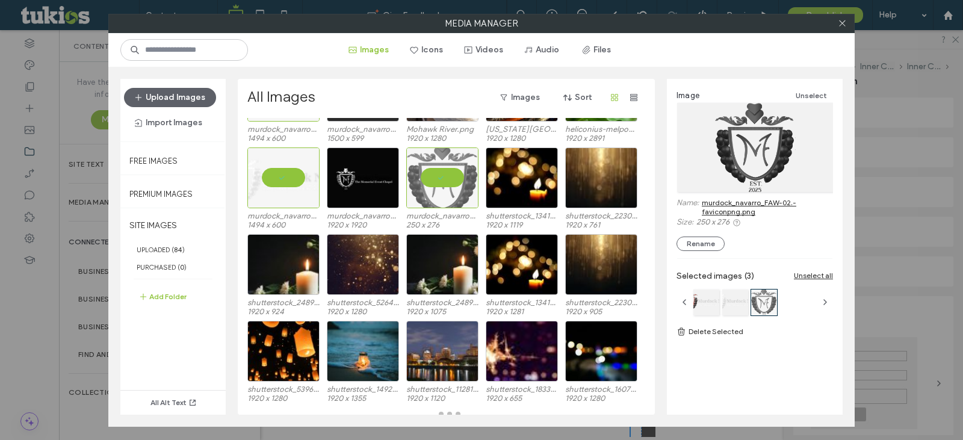
scroll to position [85, 0]
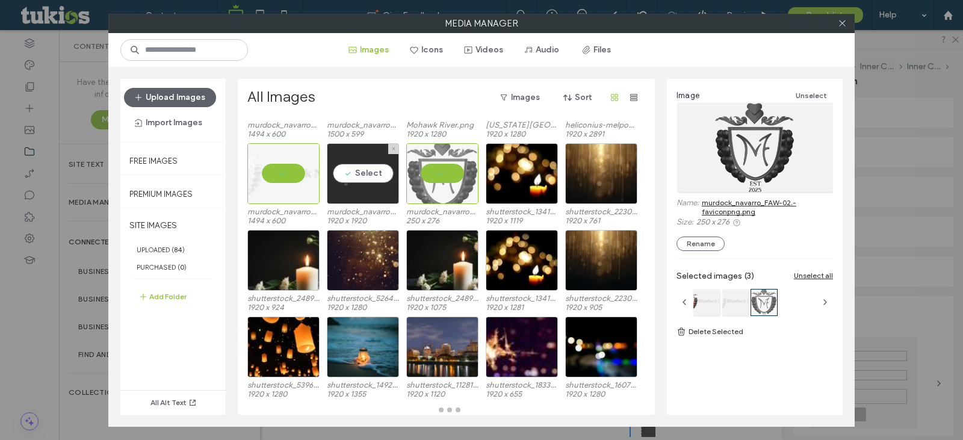
click at [377, 199] on div "Select" at bounding box center [363, 173] width 72 height 61
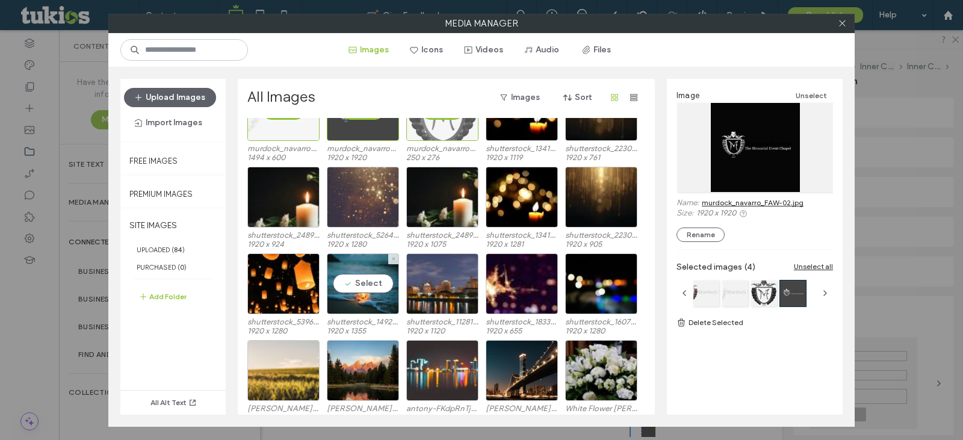
scroll to position [0, 0]
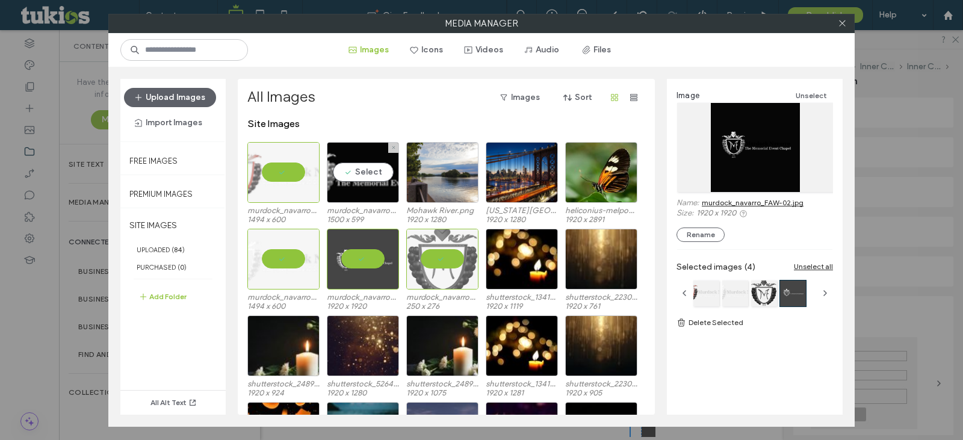
click at [379, 213] on label "murdock_navarro_FAW-02-white-black.png" at bounding box center [363, 210] width 72 height 9
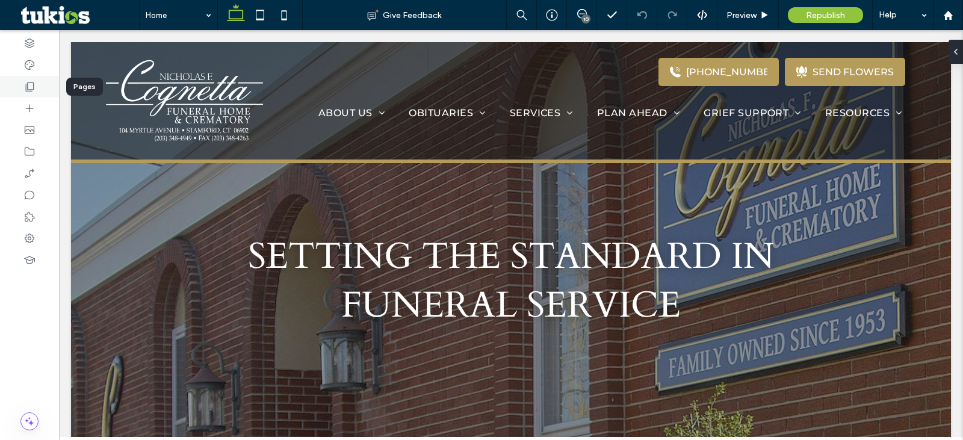
click at [24, 85] on icon at bounding box center [29, 87] width 12 height 12
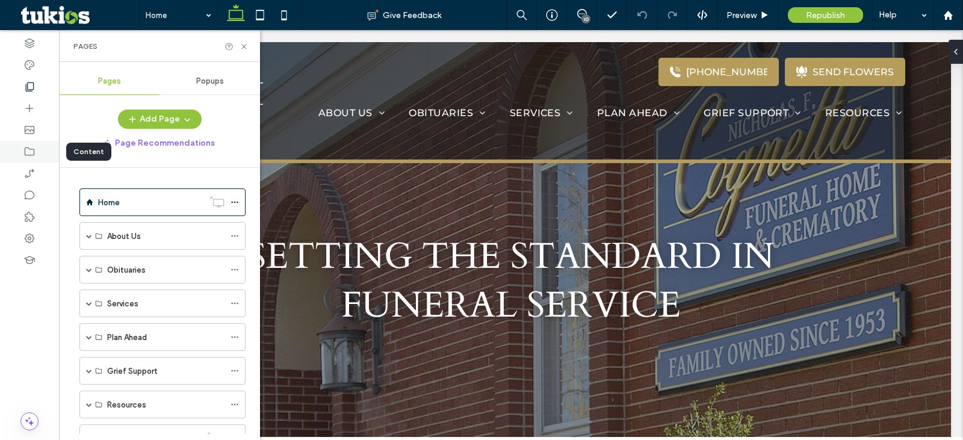
click at [38, 147] on div at bounding box center [29, 152] width 59 height 22
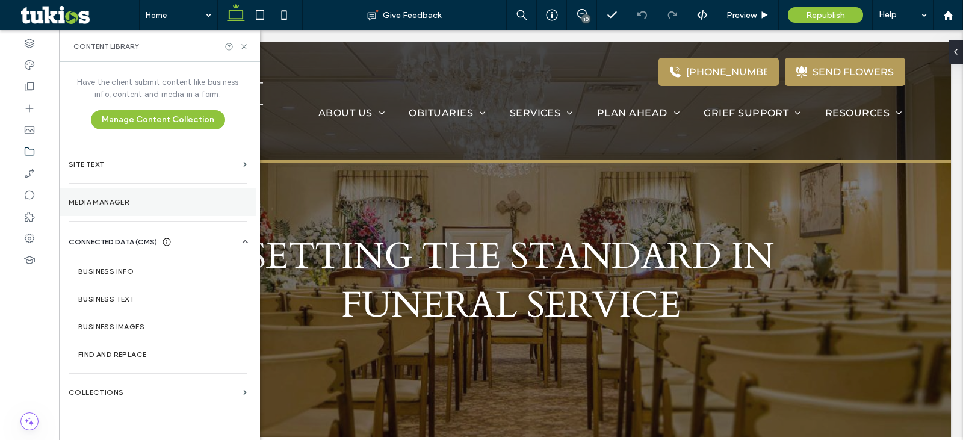
click at [82, 194] on section "Media Manager" at bounding box center [157, 202] width 197 height 28
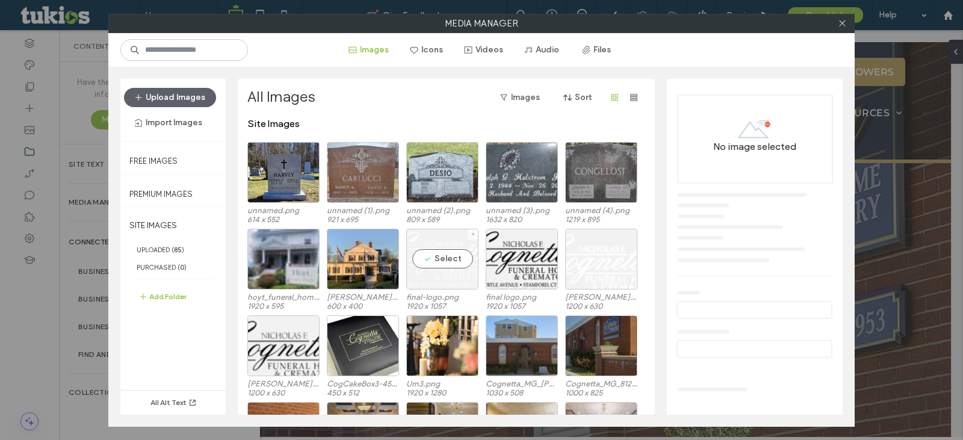
click at [439, 296] on label "final-logo.png" at bounding box center [442, 297] width 72 height 9
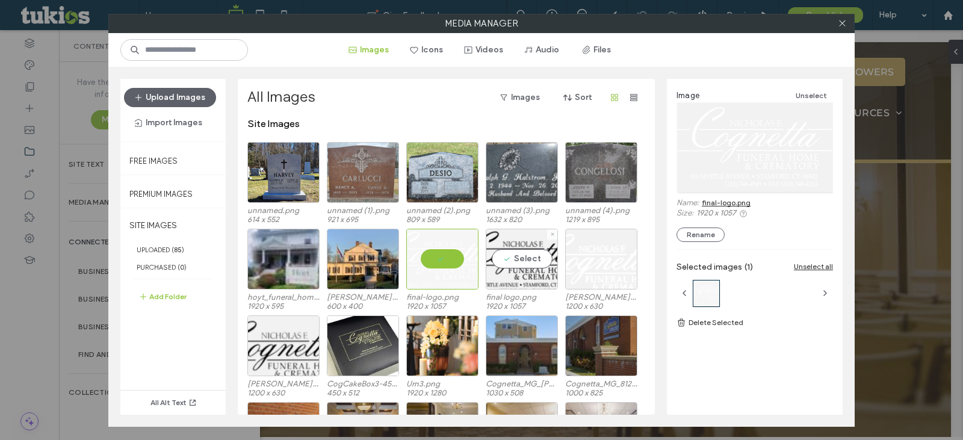
click at [513, 300] on label "final logo.png" at bounding box center [522, 297] width 72 height 9
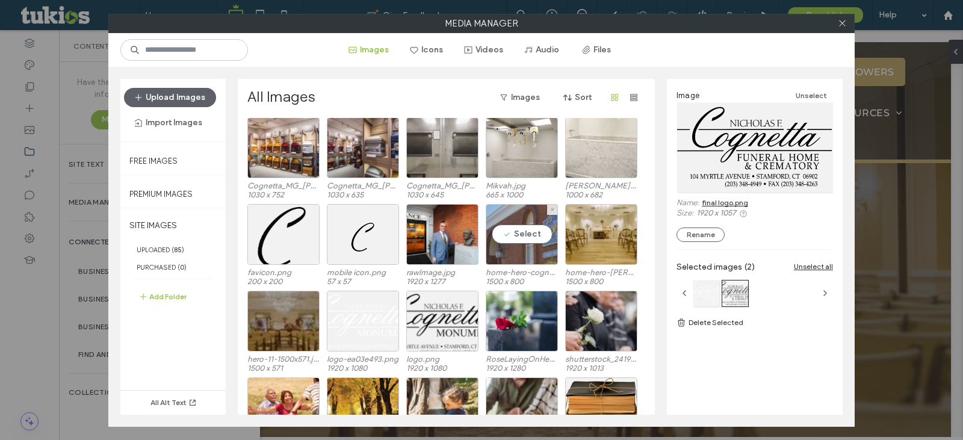
scroll to position [459, 0]
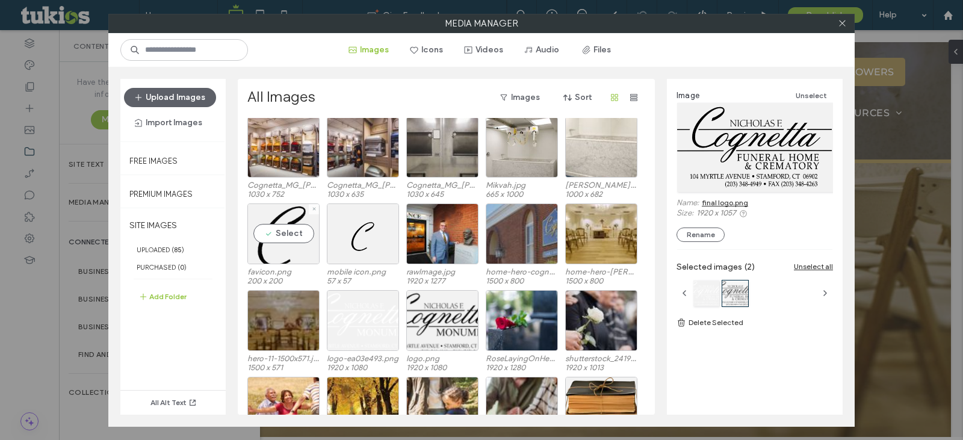
click at [282, 270] on label "favicon.png" at bounding box center [283, 271] width 72 height 9
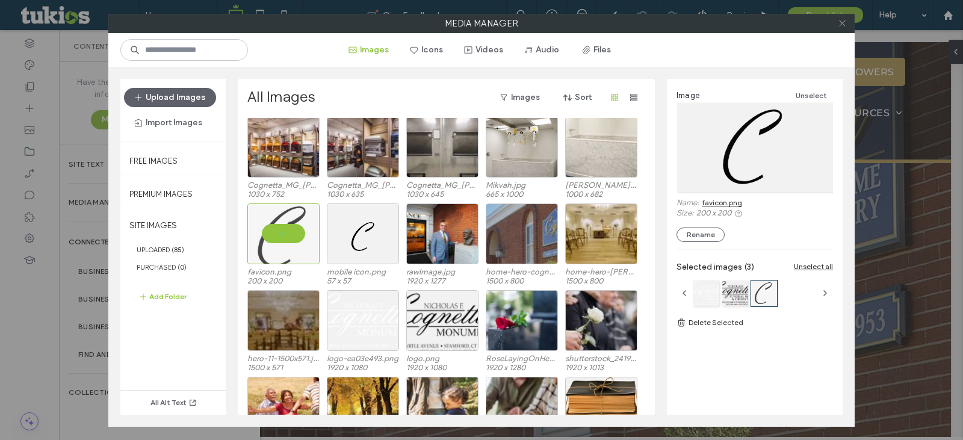
click at [844, 22] on icon at bounding box center [842, 23] width 9 height 9
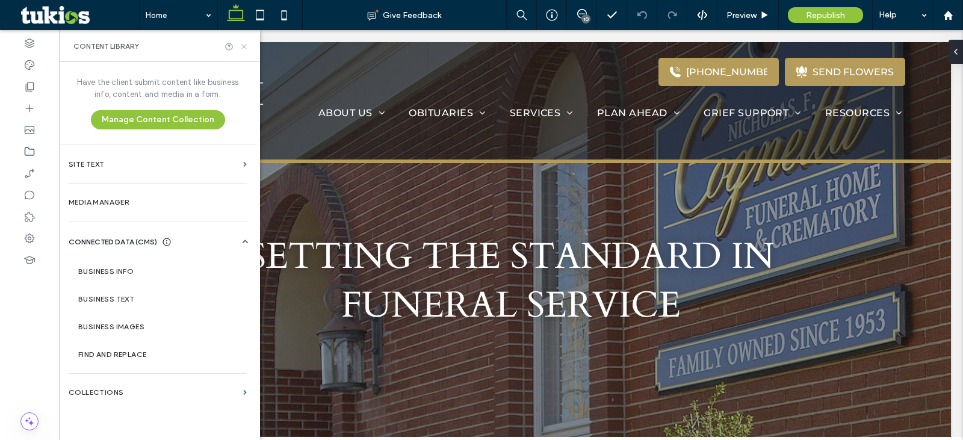
click at [243, 46] on icon at bounding box center [244, 46] width 9 height 9
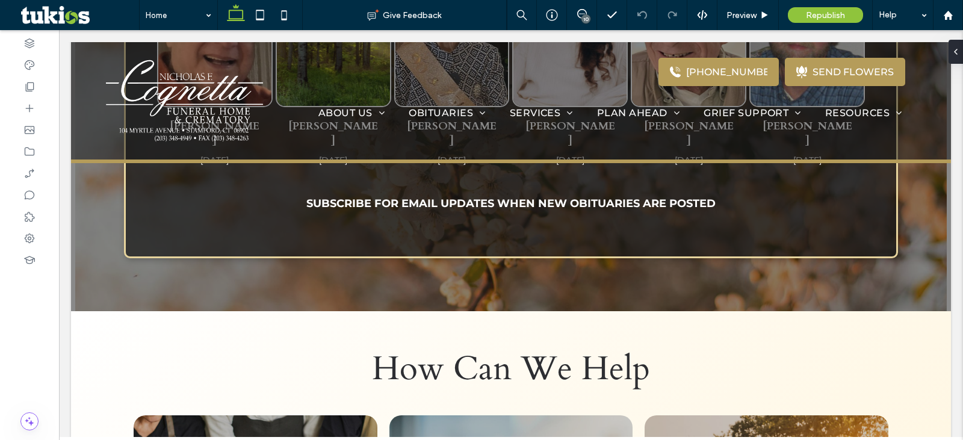
scroll to position [2085, 0]
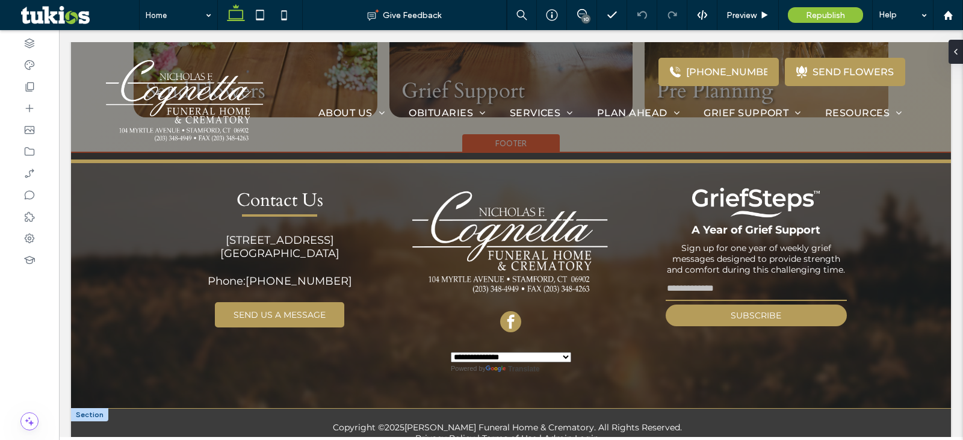
click at [85, 408] on div at bounding box center [89, 414] width 37 height 13
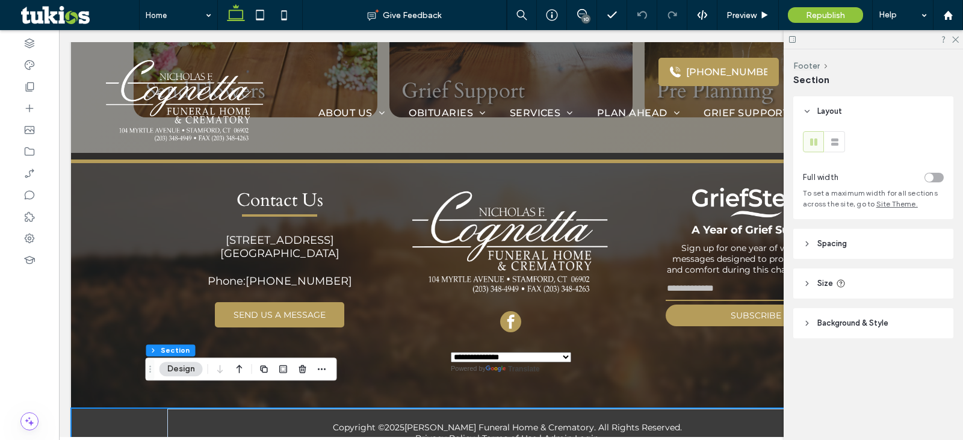
click at [811, 322] on header "Background & Style" at bounding box center [873, 323] width 160 height 30
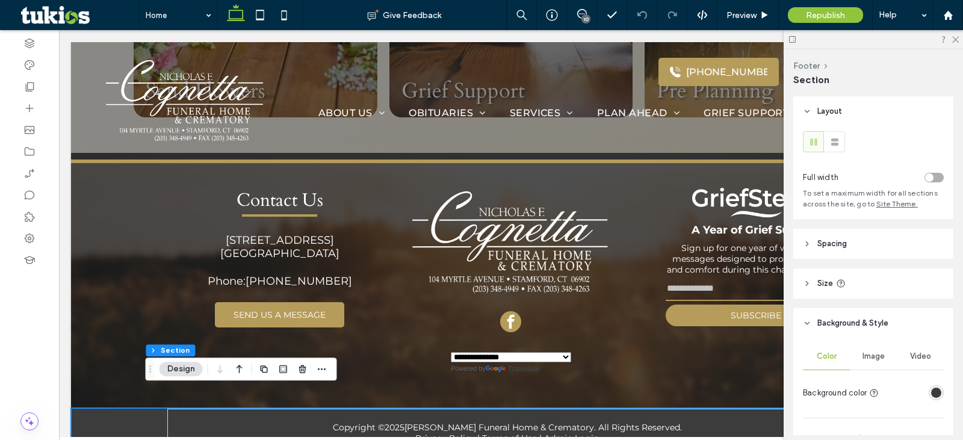
scroll to position [77, 0]
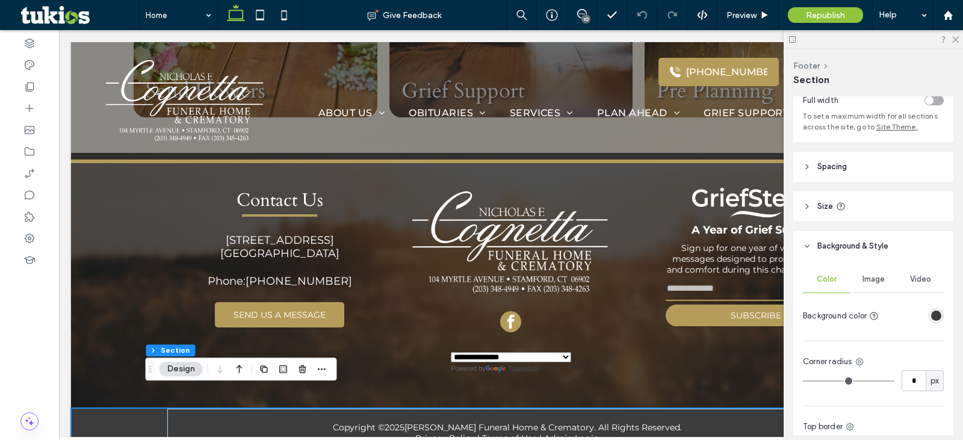
click at [932, 315] on div "rgba(60,60,60,1)" at bounding box center [936, 316] width 10 height 10
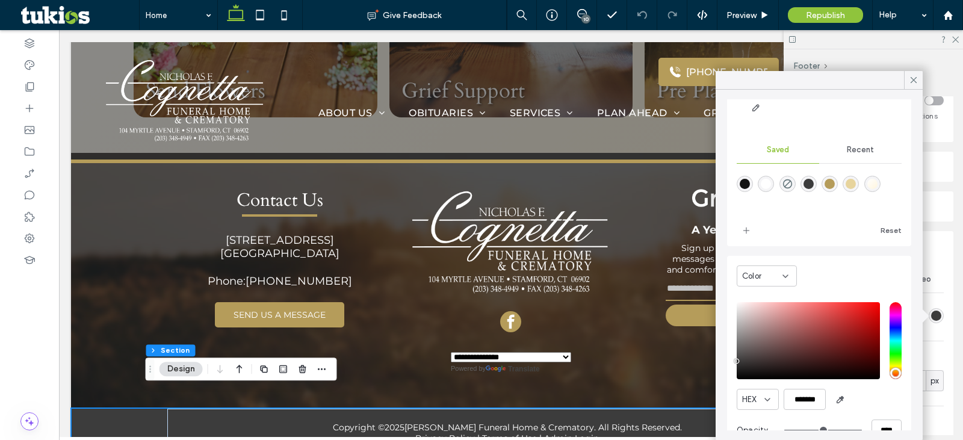
scroll to position [98, 0]
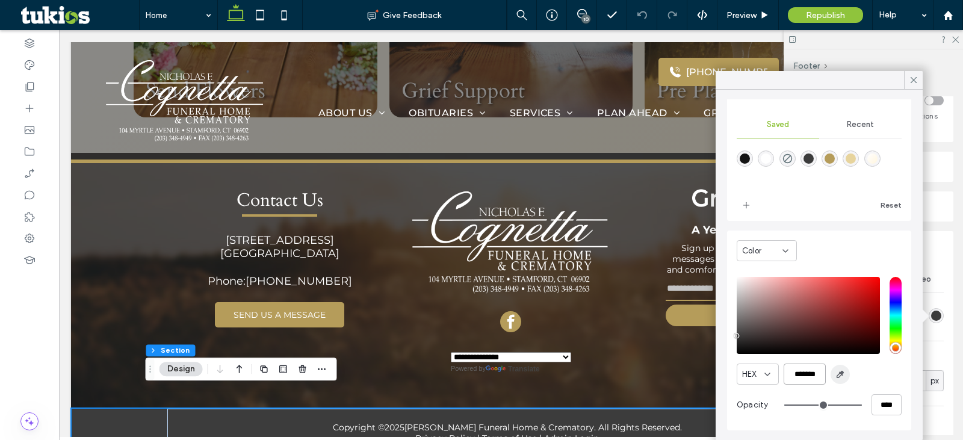
drag, startPoint x: 794, startPoint y: 373, endPoint x: 833, endPoint y: 375, distance: 39.2
click at [833, 375] on div "HEX *******" at bounding box center [819, 374] width 165 height 21
click at [33, 213] on icon at bounding box center [29, 217] width 12 height 12
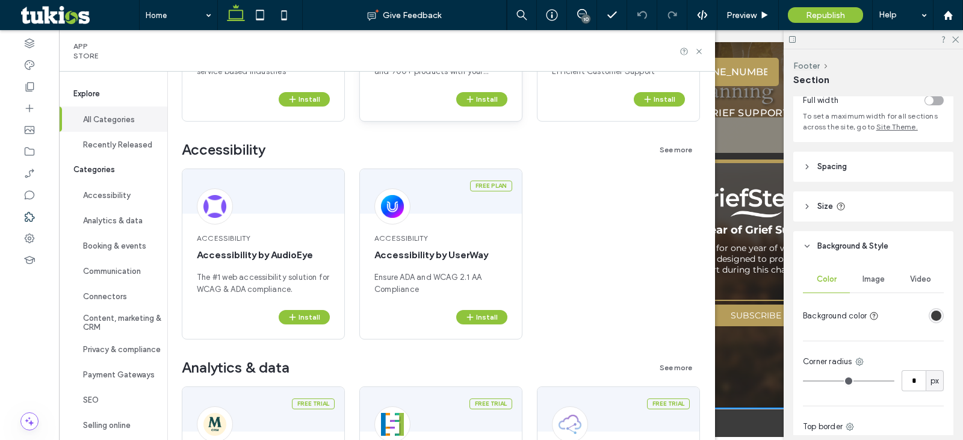
scroll to position [253, 0]
click at [469, 315] on icon "button" at bounding box center [470, 317] width 10 height 10
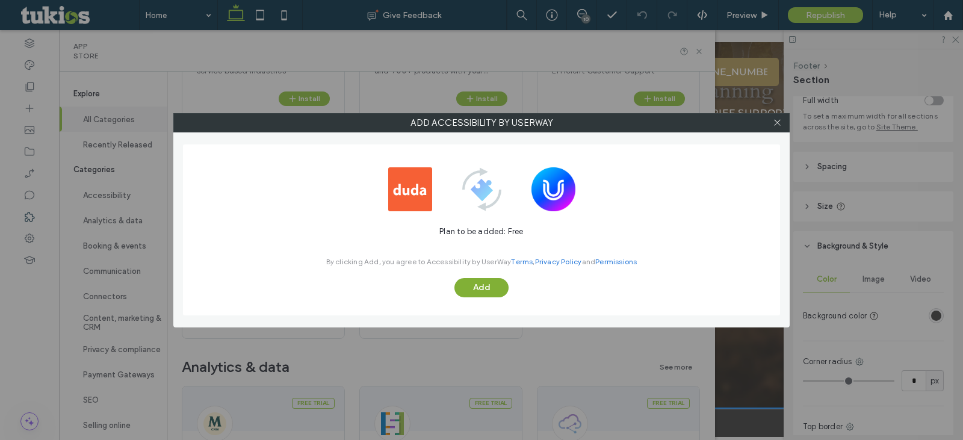
click at [472, 287] on button "Add" at bounding box center [481, 287] width 54 height 19
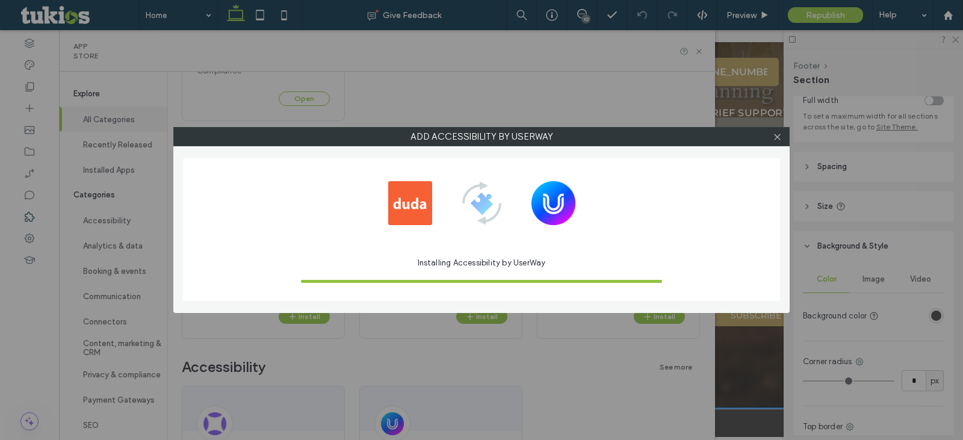
scroll to position [0, 0]
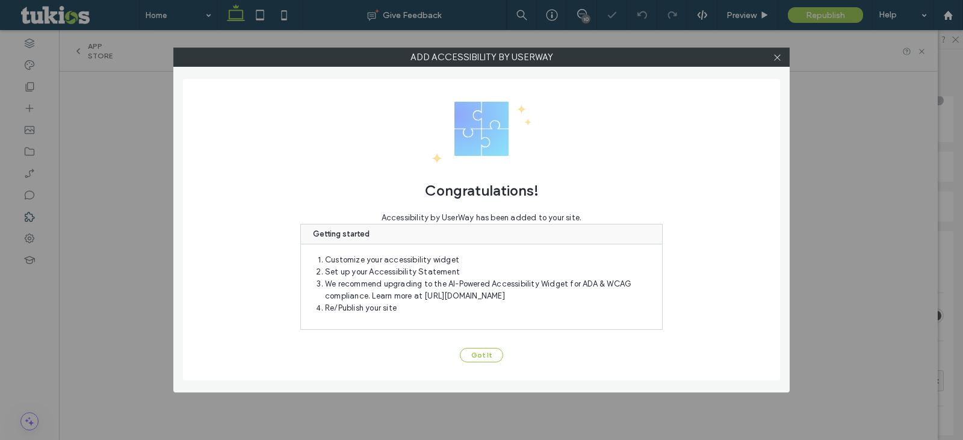
click at [476, 353] on button "Got It" at bounding box center [481, 355] width 43 height 14
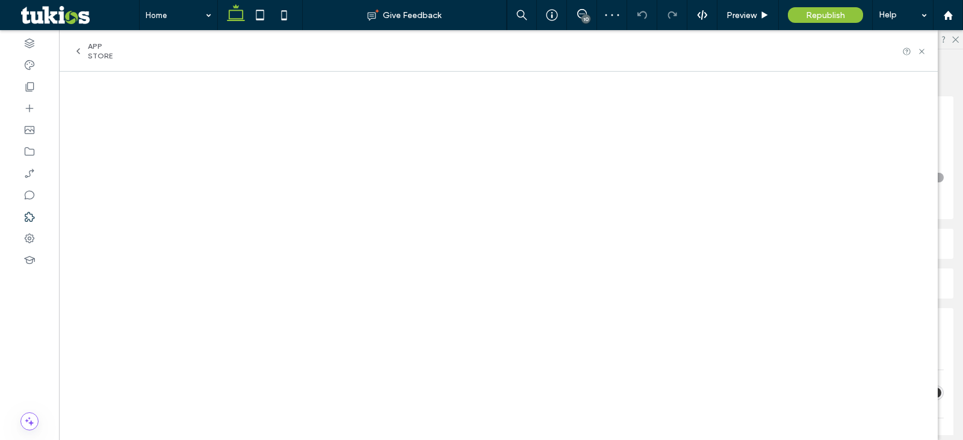
scroll to position [2075, 0]
select select "Language Translate Widget"
click at [921, 51] on use at bounding box center [921, 51] width 5 height 5
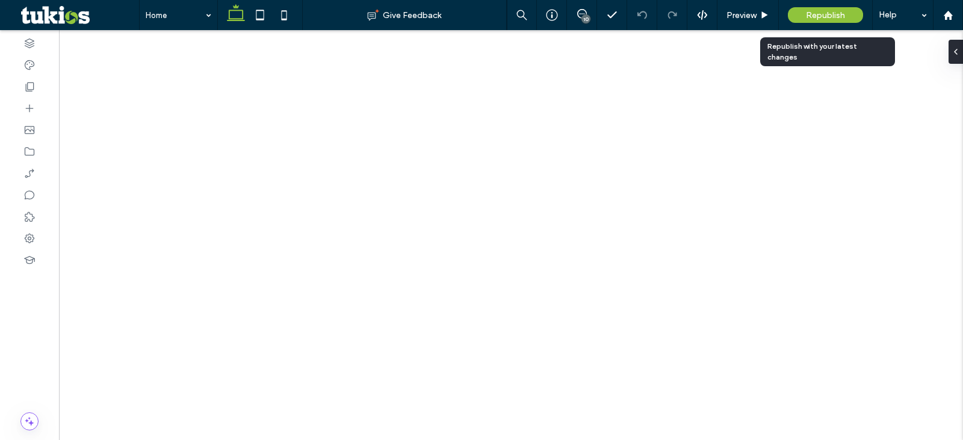
click at [808, 20] on span "Republish" at bounding box center [825, 15] width 39 height 10
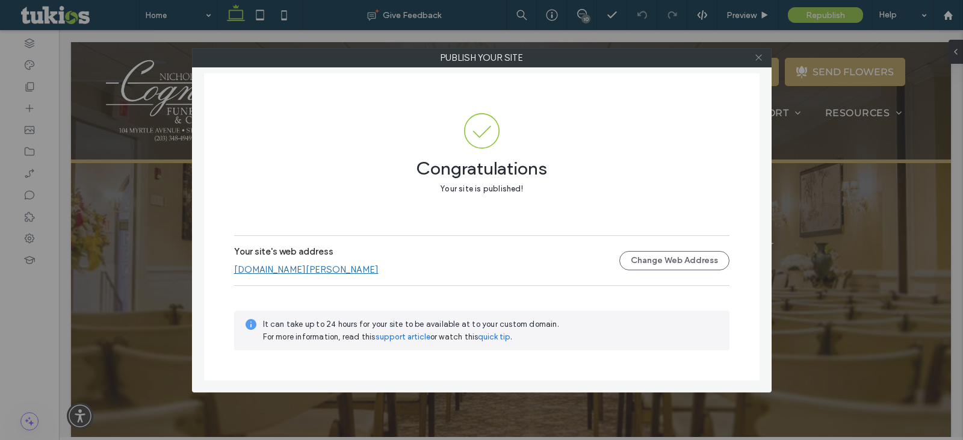
click at [755, 57] on icon at bounding box center [758, 57] width 9 height 9
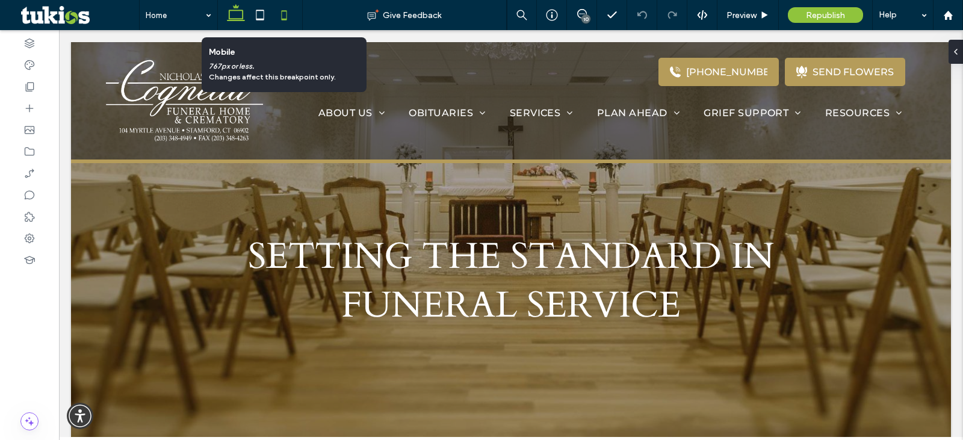
click at [282, 8] on icon at bounding box center [284, 15] width 24 height 24
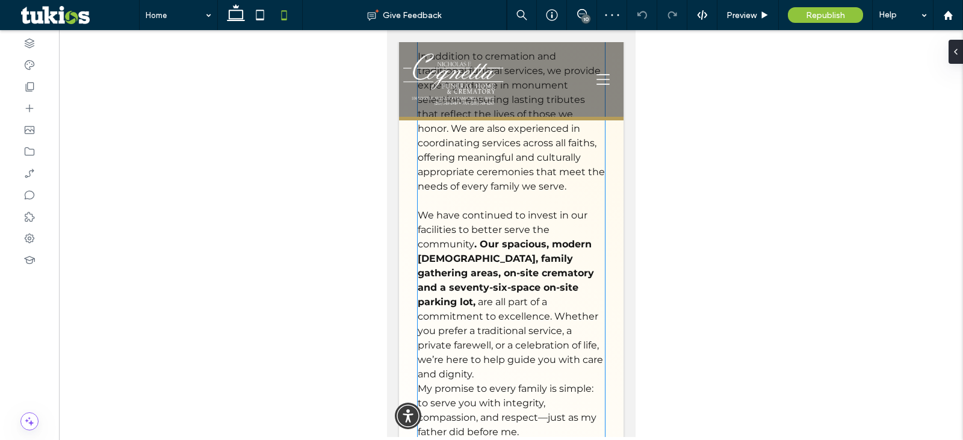
scroll to position [1181, 0]
select select "Language Translate Widget"
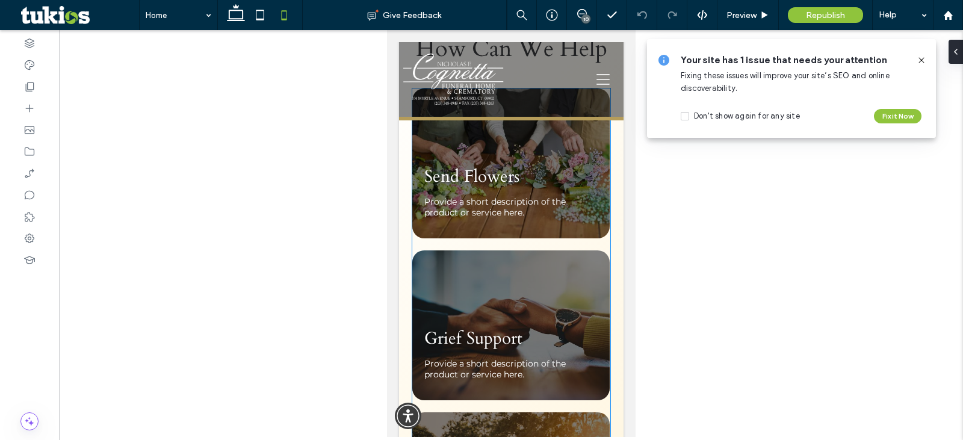
scroll to position [2504, 0]
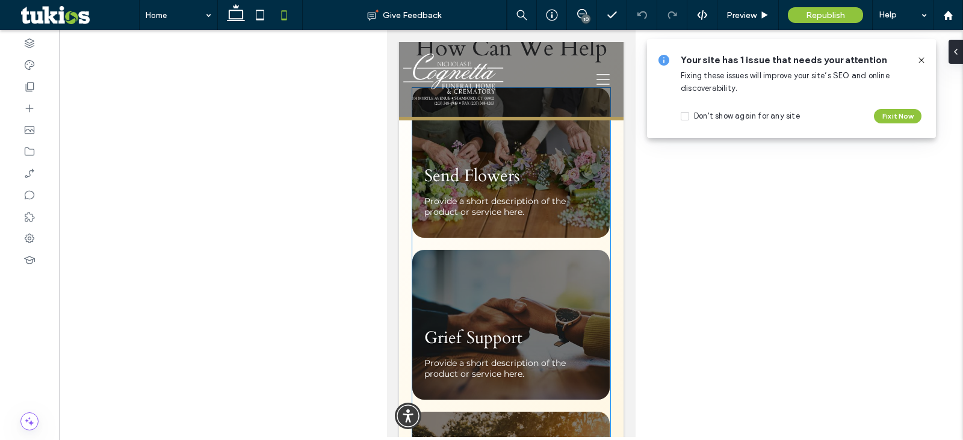
click at [504, 196] on p "Provide a short description of the product or service here." at bounding box center [510, 207] width 173 height 22
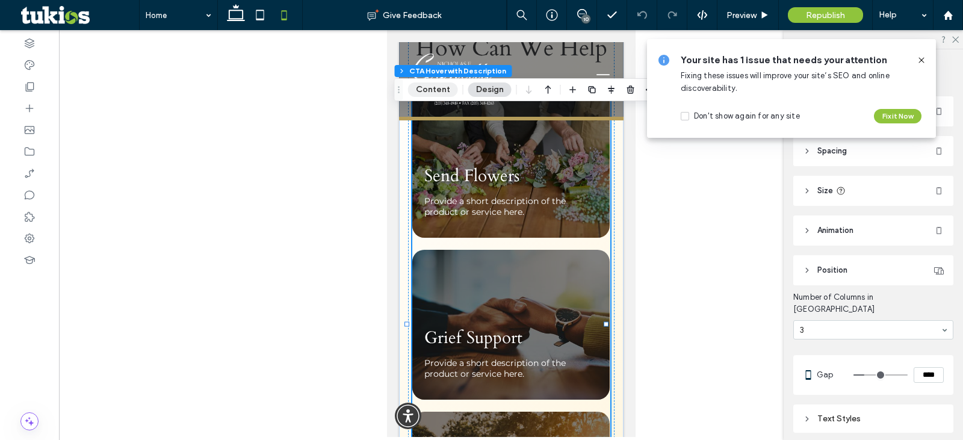
click at [442, 93] on button "Content" at bounding box center [433, 89] width 50 height 14
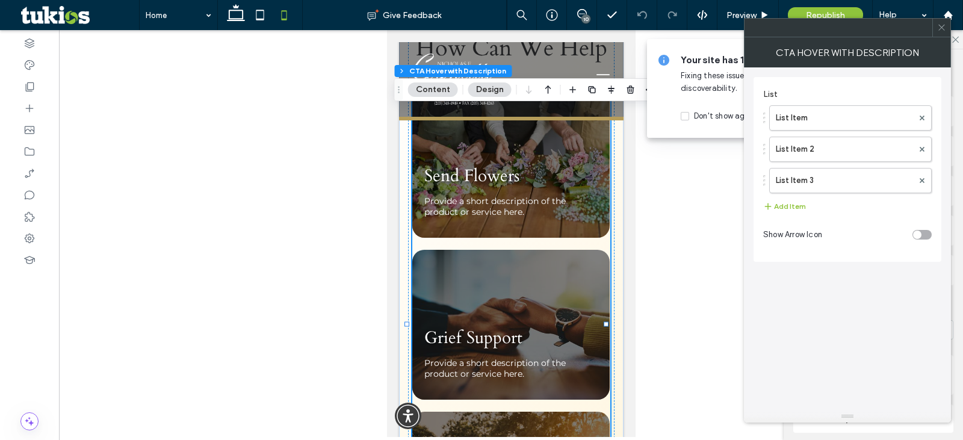
click at [829, 131] on div "List Item List Item 2 List Item 3" at bounding box center [847, 146] width 169 height 94
click at [830, 122] on label "List Item" at bounding box center [844, 118] width 137 height 24
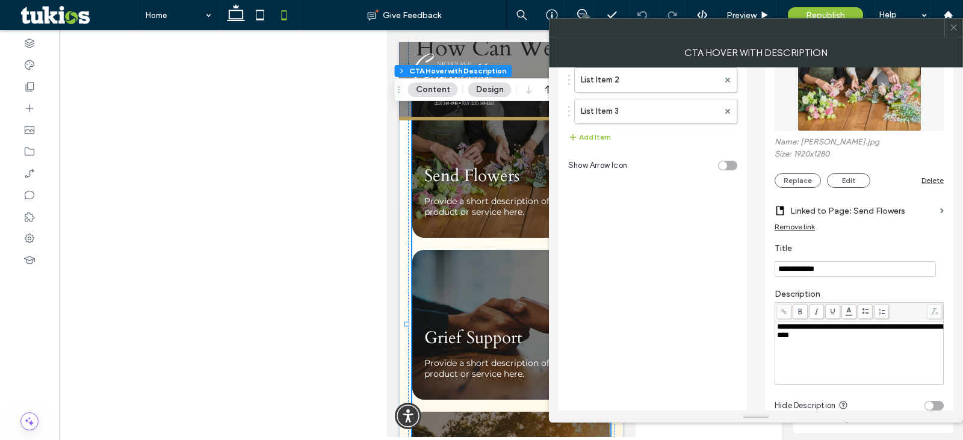
scroll to position [78, 0]
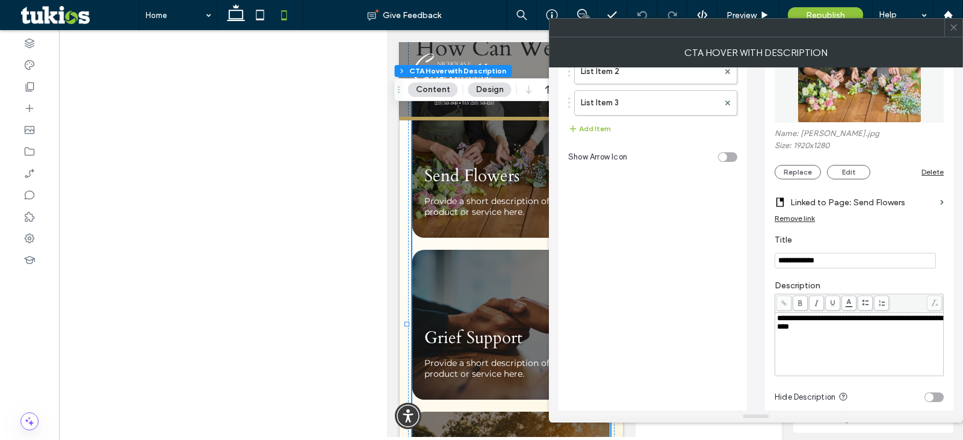
click at [832, 331] on div "**********" at bounding box center [859, 322] width 165 height 17
drag, startPoint x: 832, startPoint y: 332, endPoint x: 772, endPoint y: 317, distance: 62.8
click at [772, 317] on div "**********" at bounding box center [859, 211] width 188 height 425
click at [711, 292] on div "List List Item List Item 2 List Item 3 Add Item Show Arrow Icon" at bounding box center [652, 214] width 169 height 419
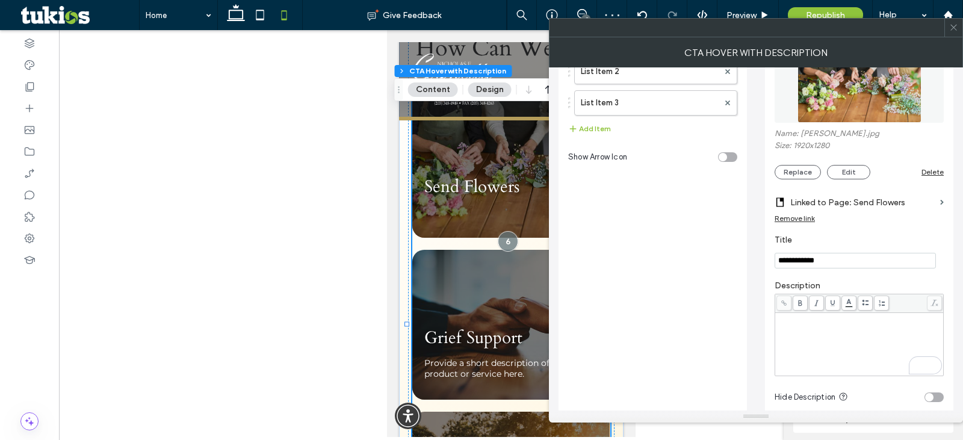
scroll to position [23, 0]
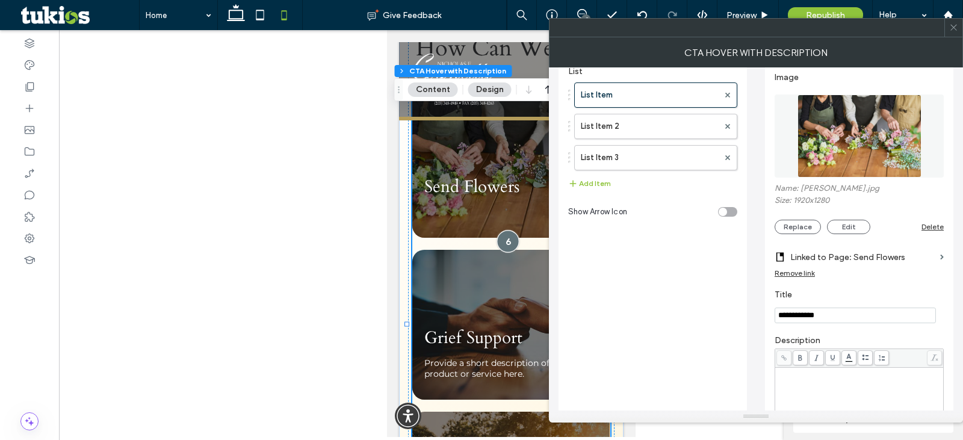
click at [509, 231] on div at bounding box center [507, 242] width 22 height 22
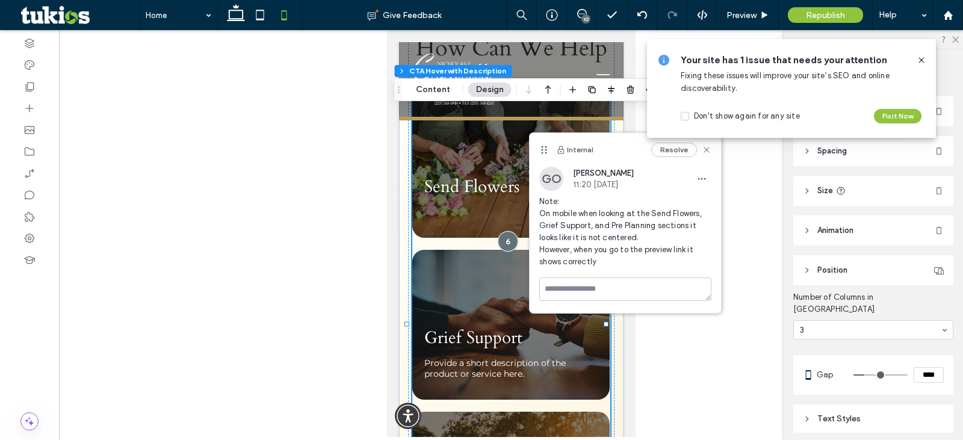
click at [746, 225] on div at bounding box center [511, 233] width 904 height 407
click at [923, 61] on icon at bounding box center [922, 60] width 10 height 10
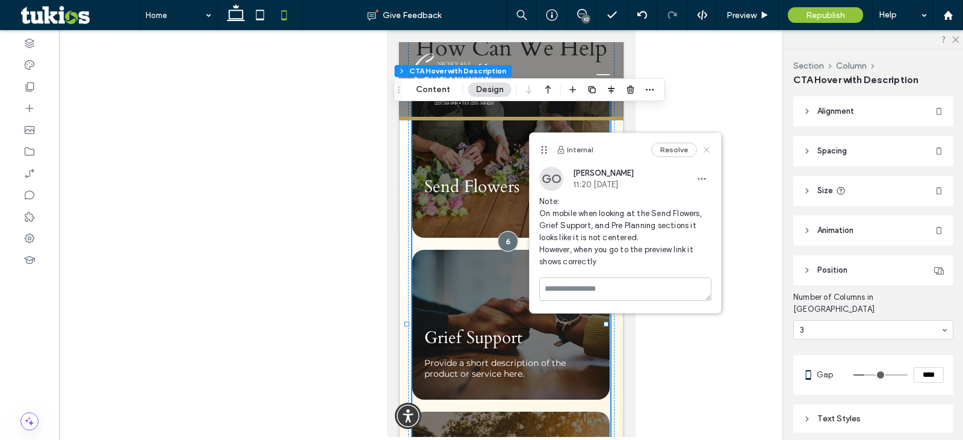
click at [708, 147] on icon at bounding box center [707, 150] width 10 height 10
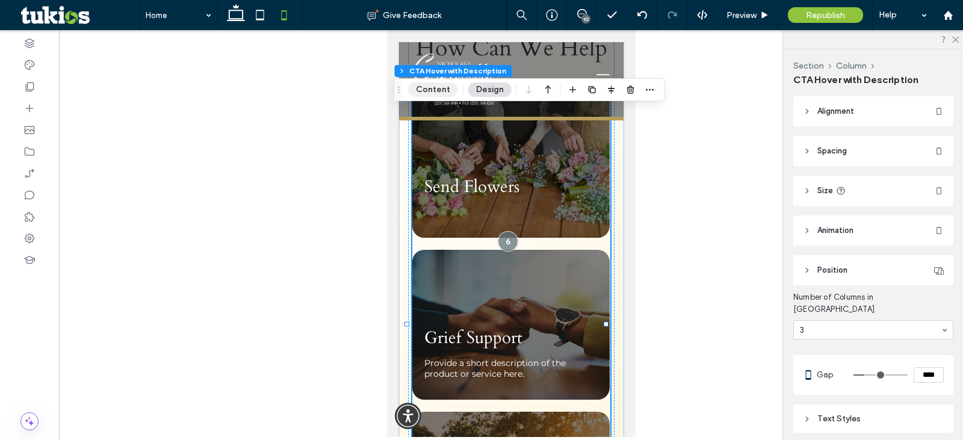
click at [439, 95] on button "Content" at bounding box center [433, 89] width 50 height 14
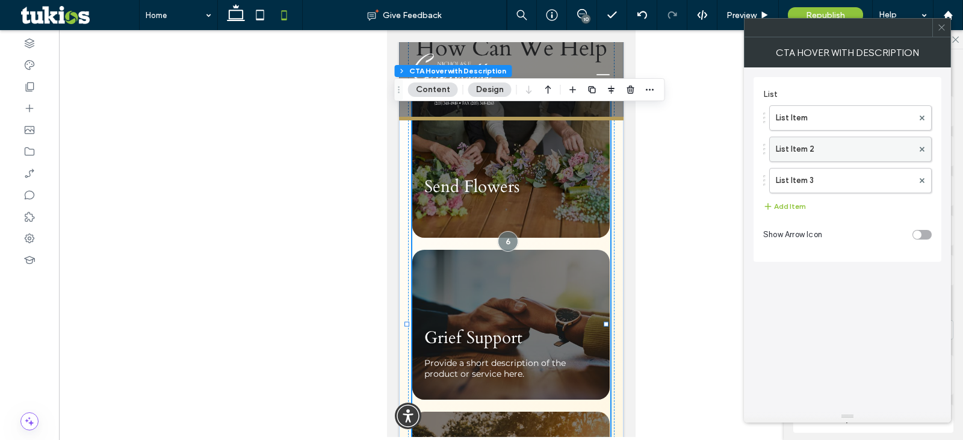
click at [794, 154] on label "List Item 2" at bounding box center [844, 149] width 137 height 24
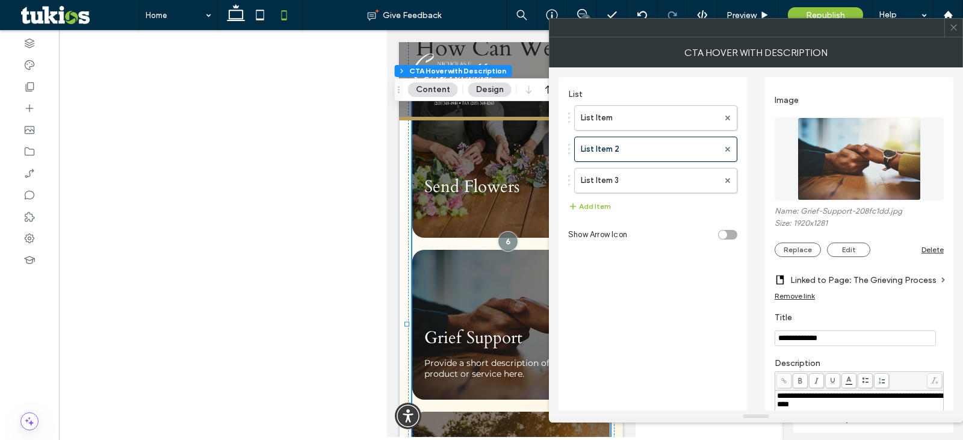
scroll to position [98, 0]
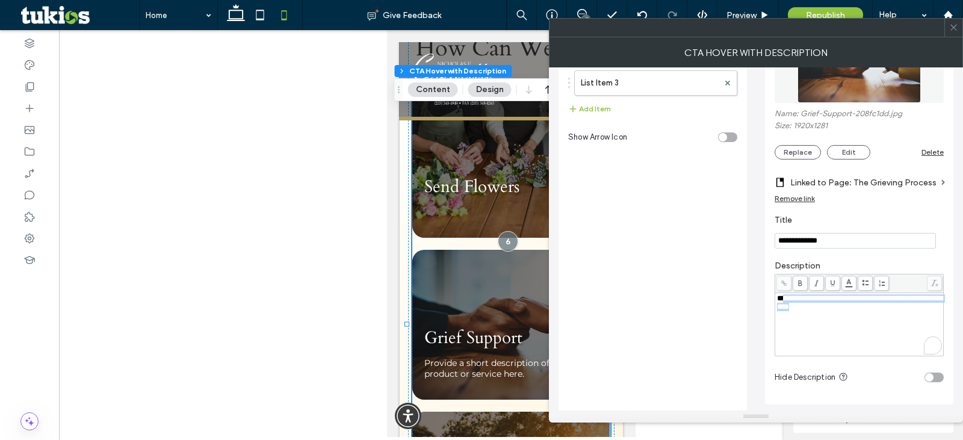
drag, startPoint x: 785, startPoint y: 298, endPoint x: 764, endPoint y: 296, distance: 21.8
click at [764, 296] on div "**********" at bounding box center [756, 190] width 395 height 441
click at [663, 94] on div "List Item 3" at bounding box center [655, 82] width 163 height 25
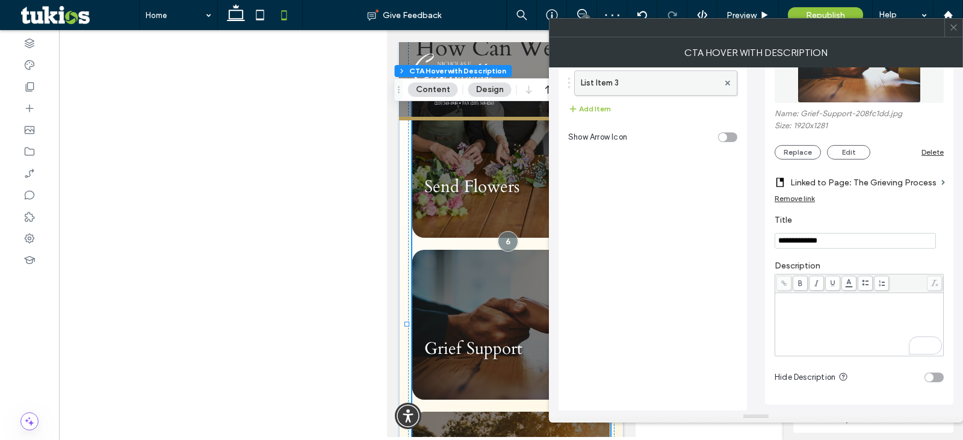
click at [696, 84] on label "List Item 3" at bounding box center [650, 83] width 138 height 24
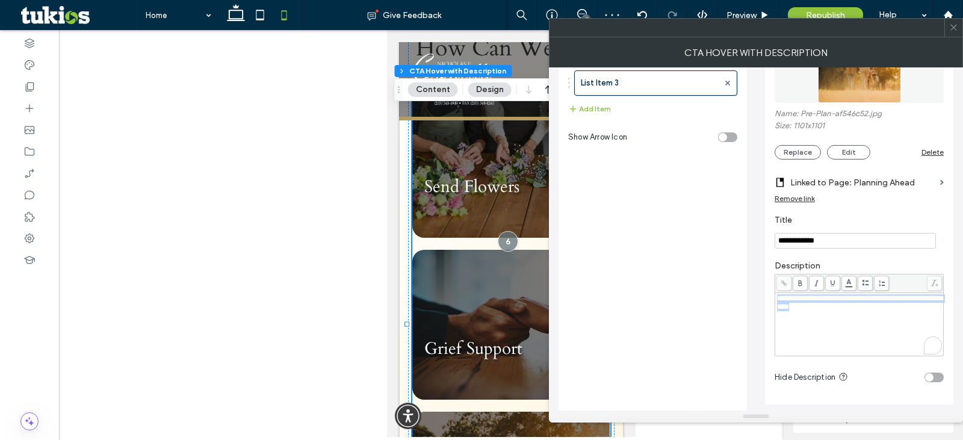
drag, startPoint x: 842, startPoint y: 314, endPoint x: 759, endPoint y: 288, distance: 87.2
click at [759, 288] on div "**********" at bounding box center [756, 190] width 395 height 441
click at [661, 247] on div "List List Item List Item 2 List Item 3 Add Item Show Arrow Icon" at bounding box center [652, 195] width 169 height 419
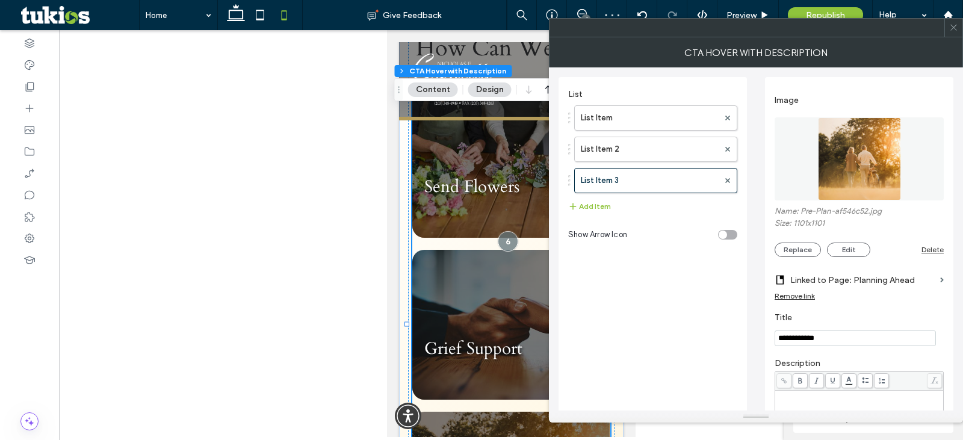
click at [957, 33] on span at bounding box center [953, 28] width 9 height 18
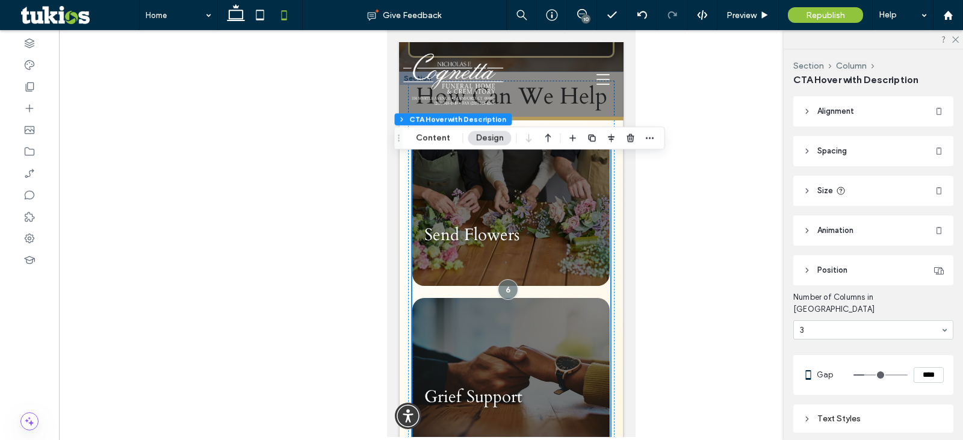
scroll to position [2417, 0]
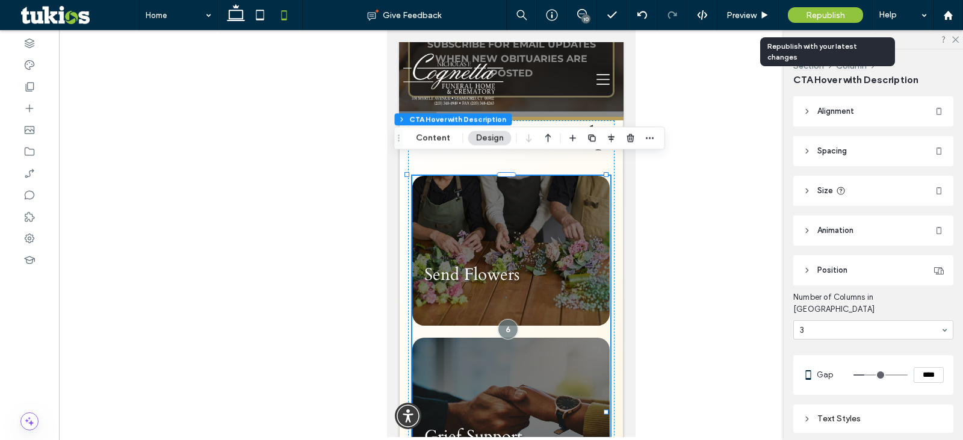
click at [835, 24] on div "Republish" at bounding box center [825, 15] width 75 height 30
click at [834, 19] on span "Republish" at bounding box center [825, 15] width 39 height 10
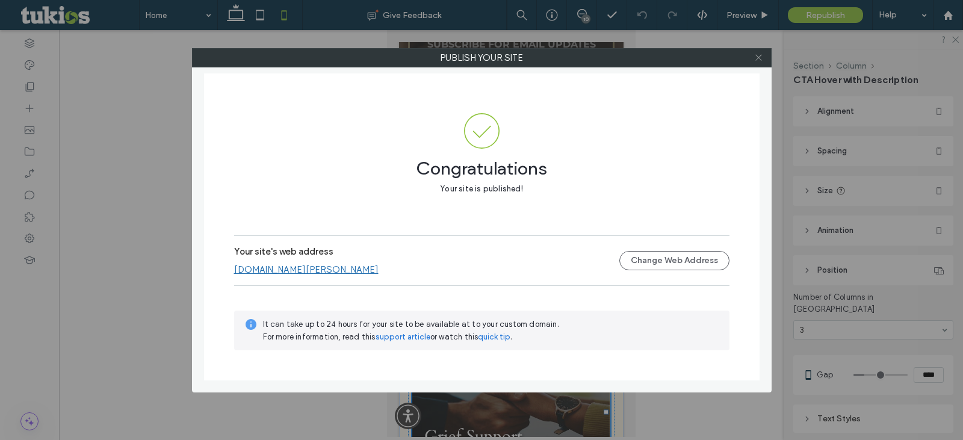
click at [755, 58] on icon at bounding box center [758, 57] width 9 height 9
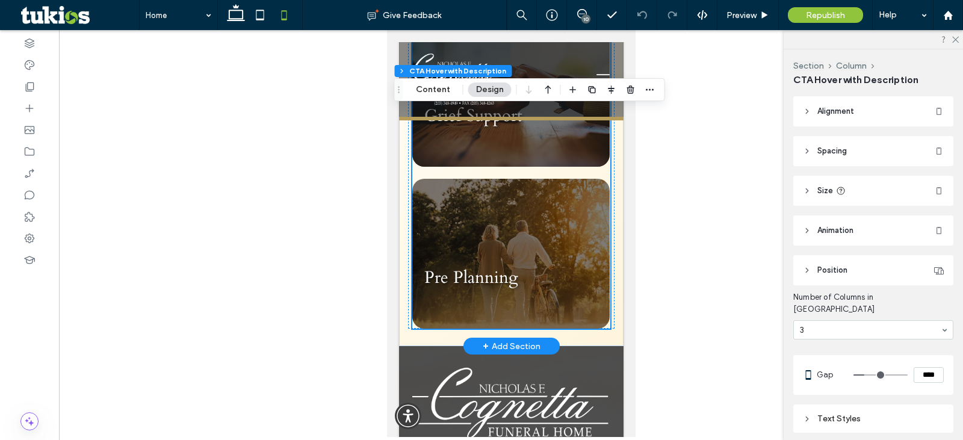
scroll to position [3055, 0]
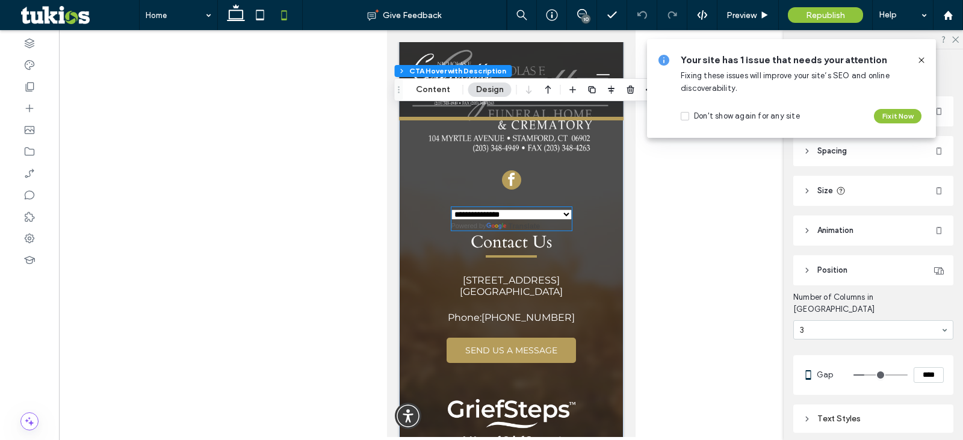
click at [536, 222] on link "Translate" at bounding box center [513, 226] width 54 height 8
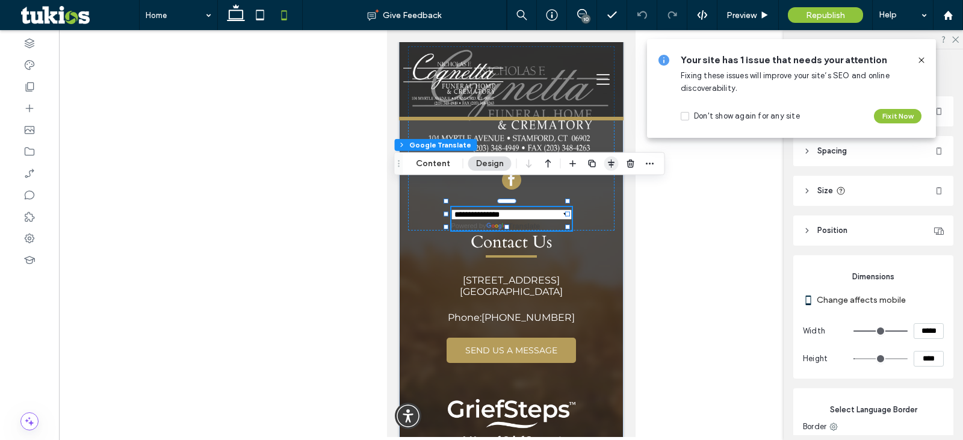
click at [610, 164] on use "button" at bounding box center [611, 164] width 7 height 8
click at [615, 181] on span "flex-end" at bounding box center [618, 187] width 14 height 14
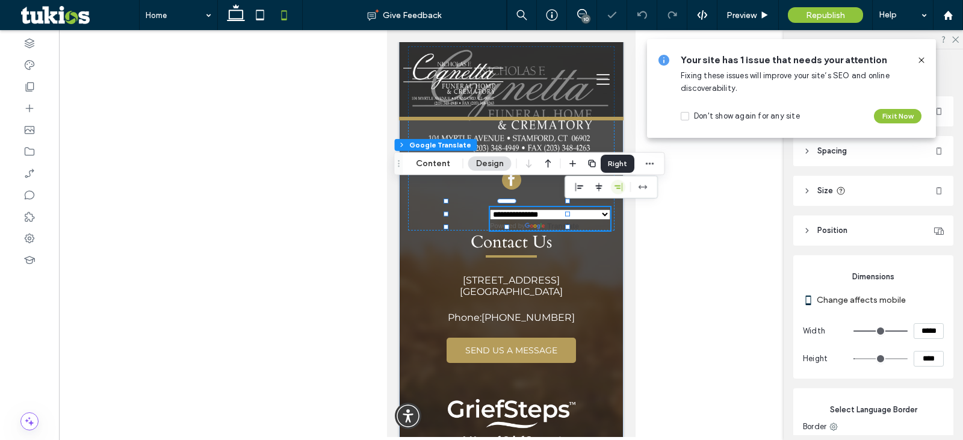
click at [615, 181] on span "flex-end" at bounding box center [618, 187] width 14 height 14
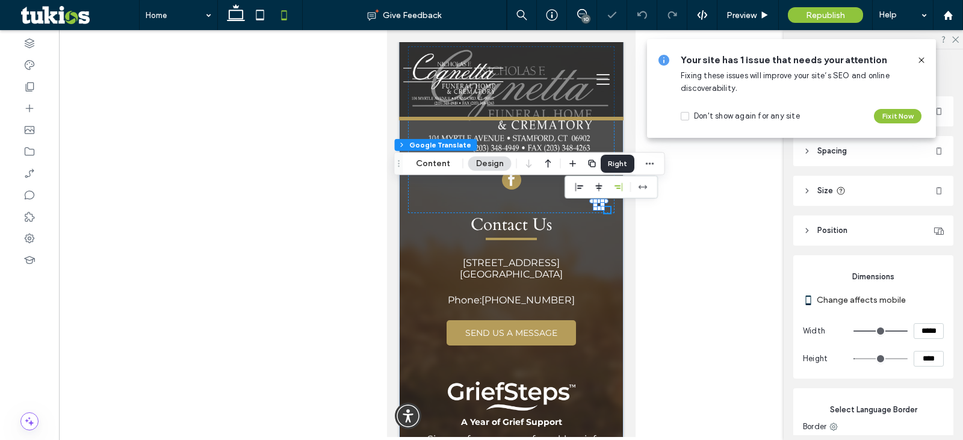
select select "Language Translate Widget"
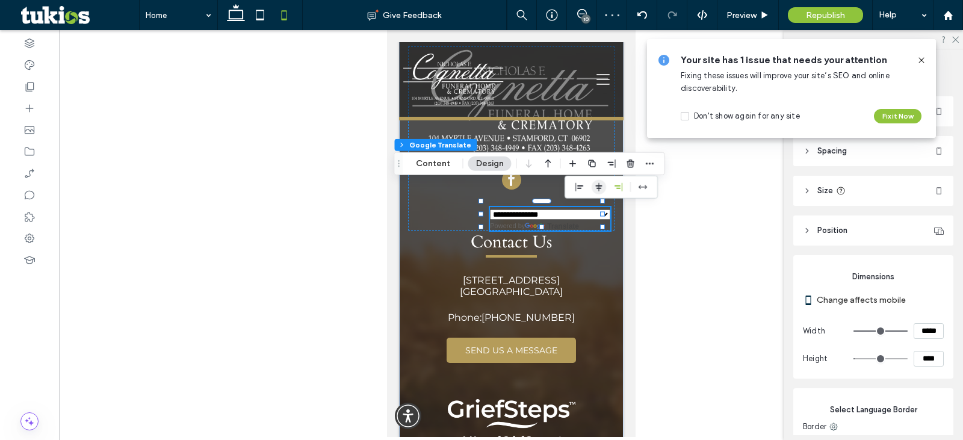
click at [596, 185] on icon "center" at bounding box center [599, 187] width 10 height 10
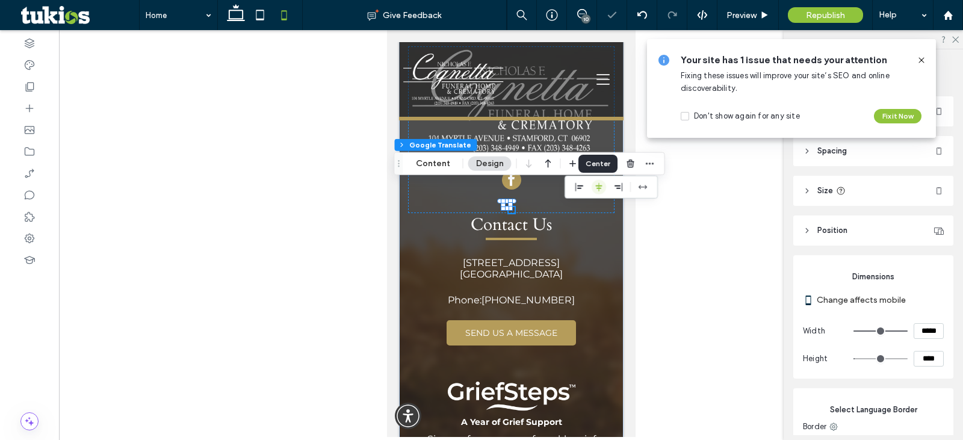
select select "Language Translate Widget"
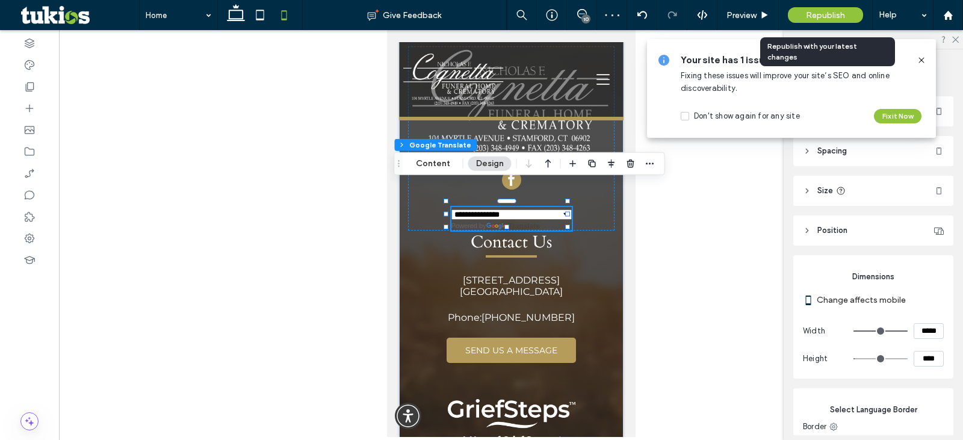
click at [817, 19] on span "Republish" at bounding box center [825, 15] width 39 height 10
